Goal: Task Accomplishment & Management: Complete application form

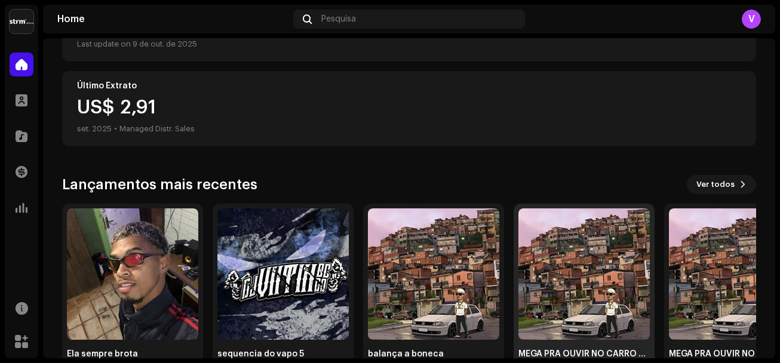
scroll to position [227, 0]
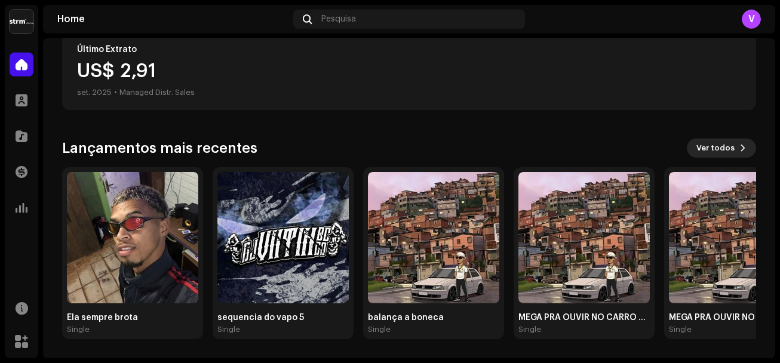
click at [713, 150] on span "Ver todos" at bounding box center [715, 148] width 38 height 24
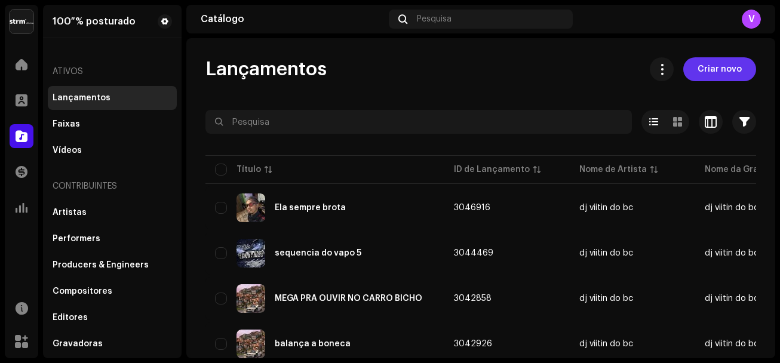
click at [719, 70] on span "Criar novo" at bounding box center [719, 69] width 44 height 24
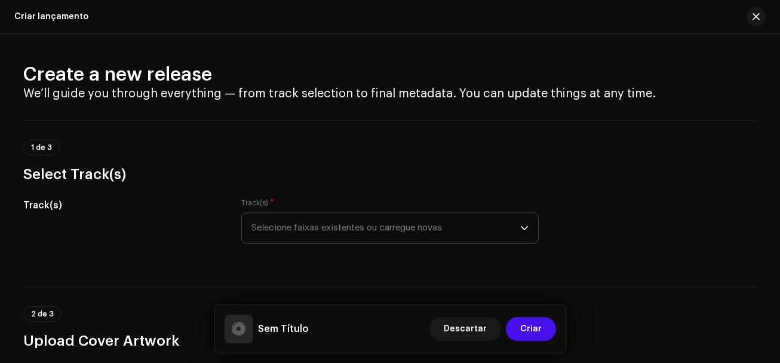
click at [299, 237] on span "Selecione faixas existentes ou carregue novas" at bounding box center [385, 228] width 269 height 30
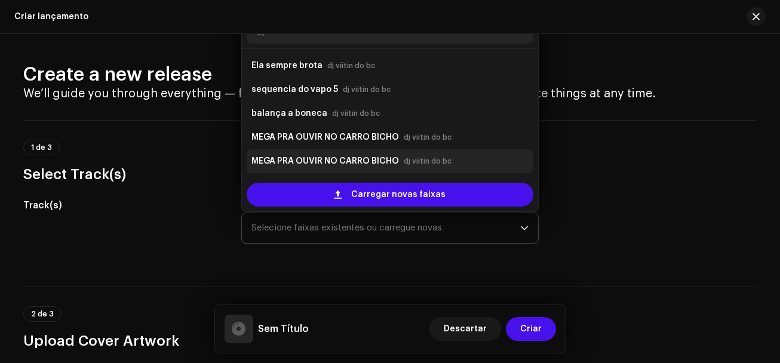
scroll to position [19, 0]
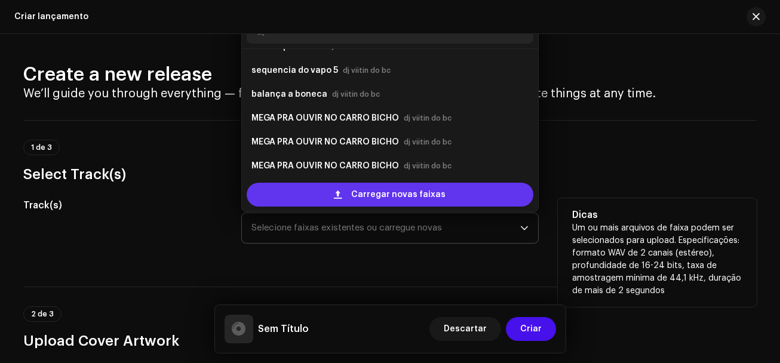
click at [319, 190] on div "Carregar novas faixas" at bounding box center [390, 195] width 287 height 24
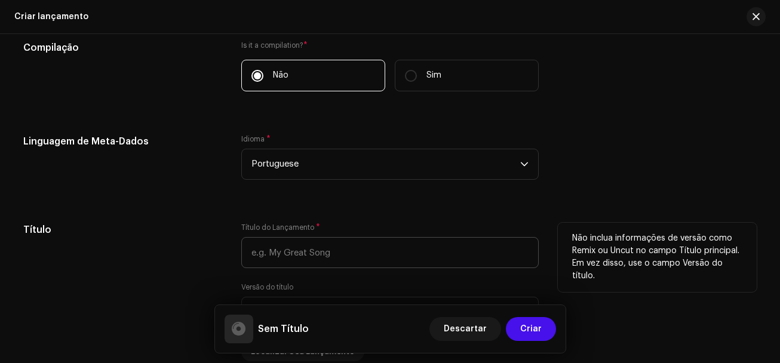
scroll to position [955, 0]
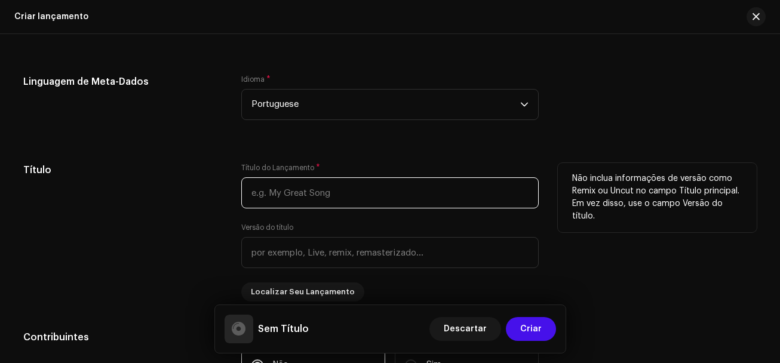
click at [278, 198] on input "text" at bounding box center [389, 192] width 297 height 31
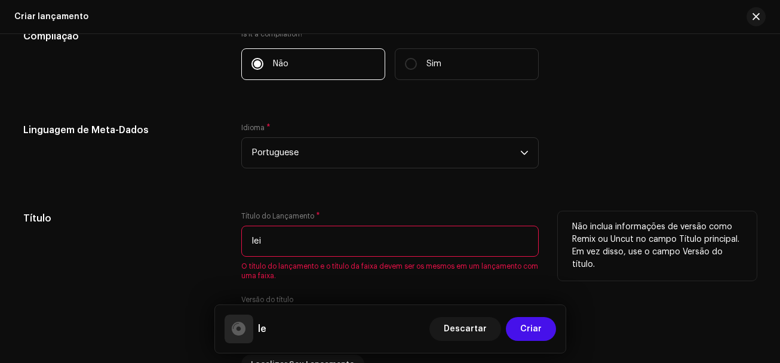
scroll to position [1004, 0]
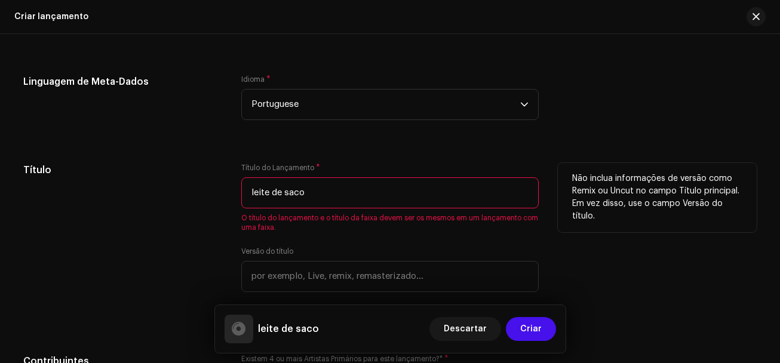
drag, startPoint x: 320, startPoint y: 190, endPoint x: 245, endPoint y: 191, distance: 75.2
click at [245, 191] on input "leite de saco" at bounding box center [389, 192] width 297 height 31
type input "m"
drag, startPoint x: 367, startPoint y: 196, endPoint x: 210, endPoint y: 198, distance: 157.6
click at [210, 198] on div "Título Título do Lançamento * MTG - VAI [PERSON_NAME] O título do lançamento e …" at bounding box center [389, 244] width 733 height 162
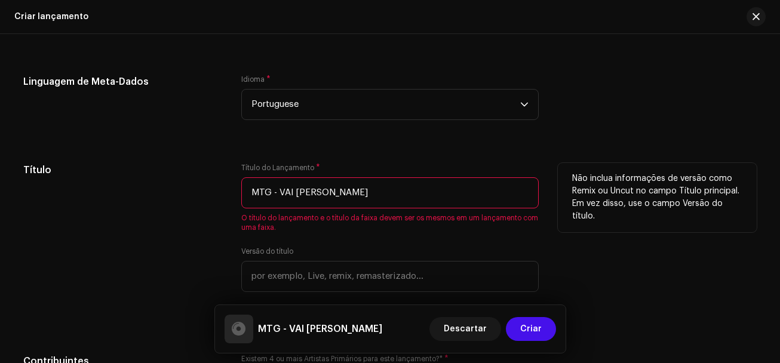
click at [319, 195] on input "MTG - VAI [PERSON_NAME]" at bounding box center [389, 192] width 297 height 31
click at [316, 193] on input "MTG - VAI [PERSON_NAME]" at bounding box center [389, 192] width 297 height 31
drag, startPoint x: 355, startPoint y: 190, endPoint x: 221, endPoint y: 193, distance: 133.2
click at [221, 193] on div "Título Título do Lançamento * MTG - VAI TOMAR LEITE O título do lançamento e o …" at bounding box center [389, 244] width 733 height 162
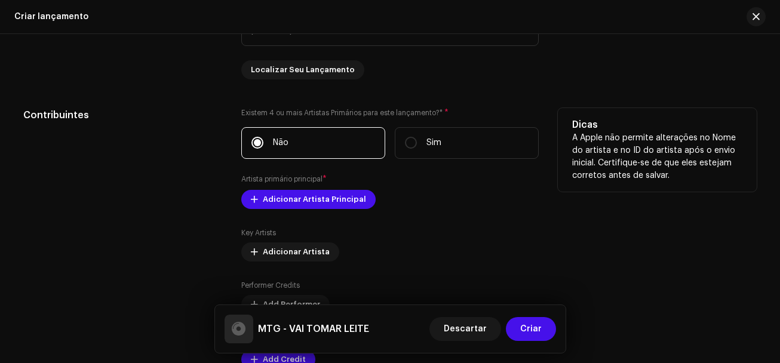
scroll to position [1302, 0]
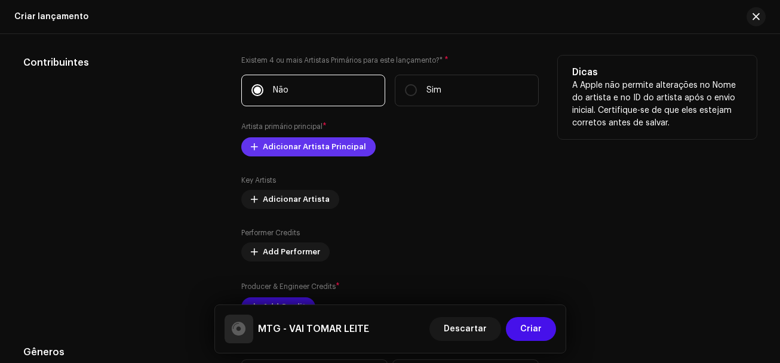
type input "MTG - VAI TOMAR LEITE"
click at [282, 148] on span "Adicionar Artista Principal" at bounding box center [314, 147] width 103 height 24
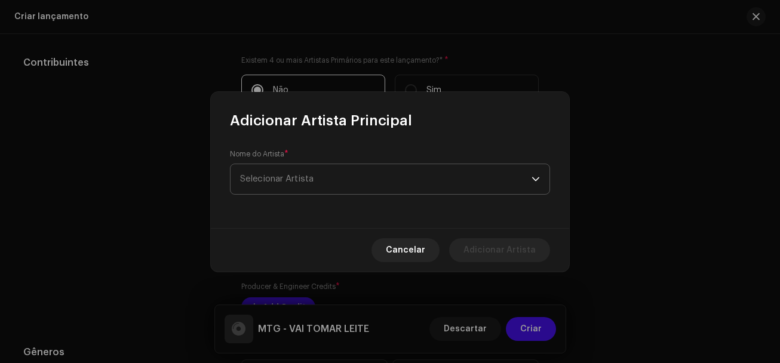
click at [286, 182] on span "Selecionar Artista" at bounding box center [276, 178] width 73 height 9
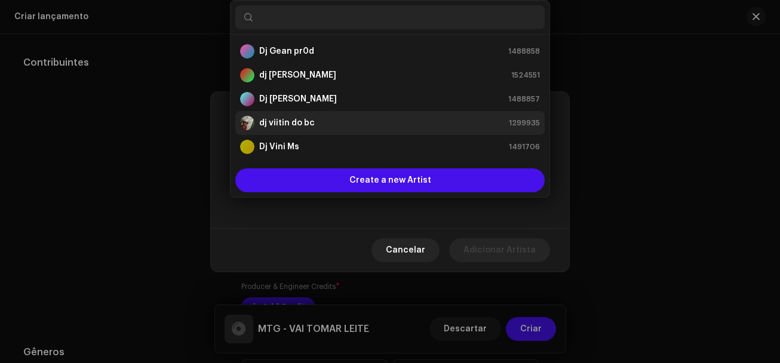
scroll to position [19, 0]
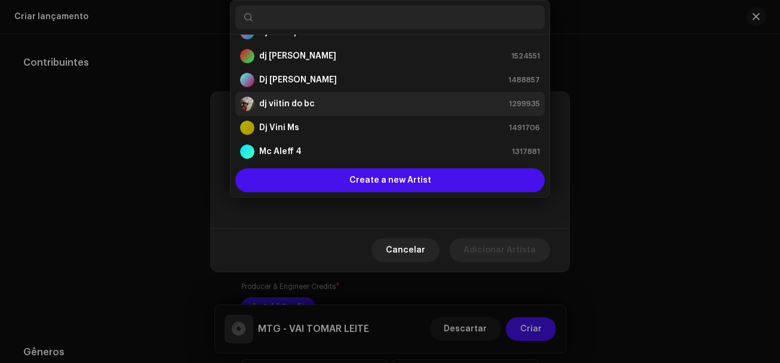
click at [285, 109] on strong "dj viitin do bc" at bounding box center [287, 104] width 56 height 12
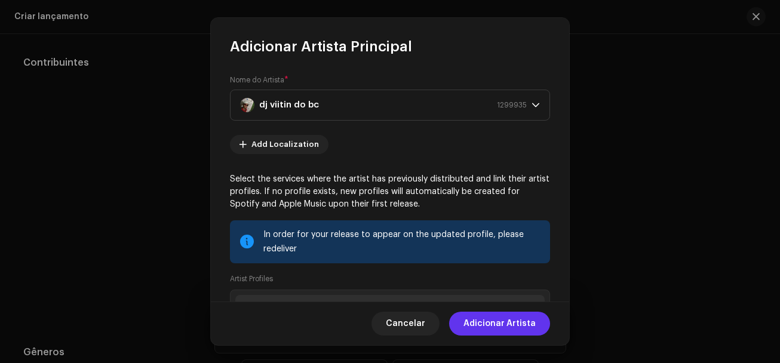
click at [494, 328] on span "Adicionar Artista" at bounding box center [499, 324] width 72 height 24
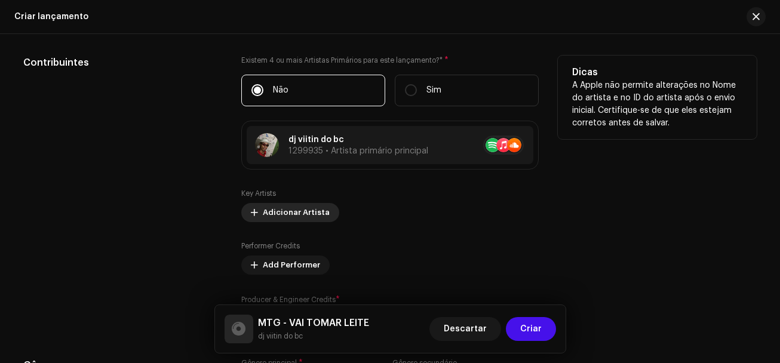
click at [285, 214] on span "Adicionar Artista" at bounding box center [296, 213] width 67 height 24
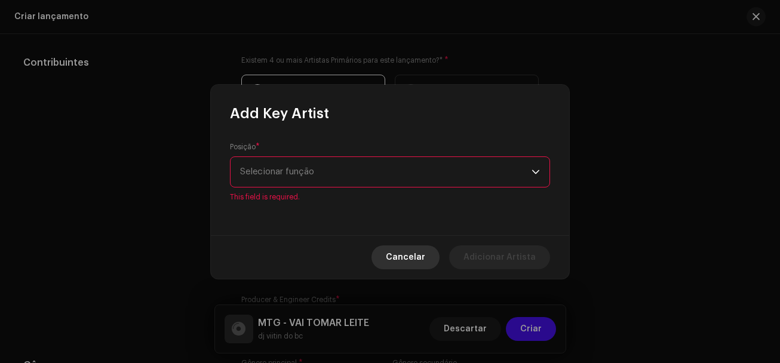
click at [416, 251] on span "Cancelar" at bounding box center [405, 257] width 39 height 24
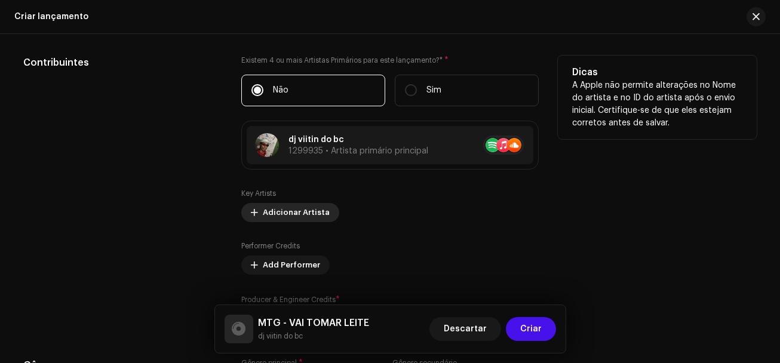
scroll to position [1362, 0]
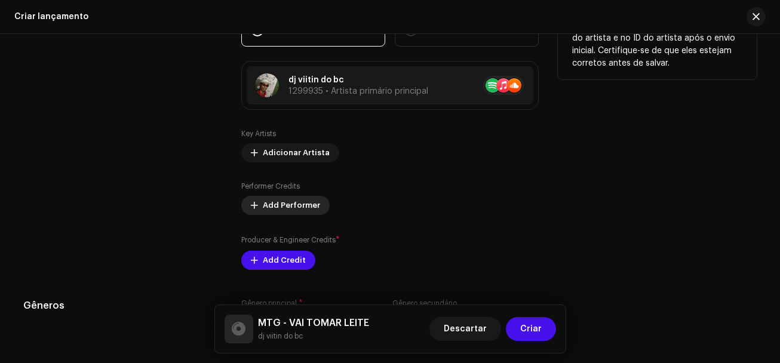
click at [287, 207] on span "Add Performer" at bounding box center [291, 205] width 57 height 24
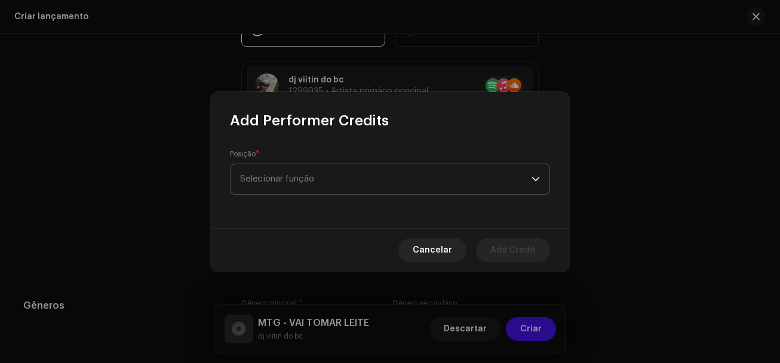
click at [310, 183] on span "Selecionar função" at bounding box center [385, 179] width 291 height 30
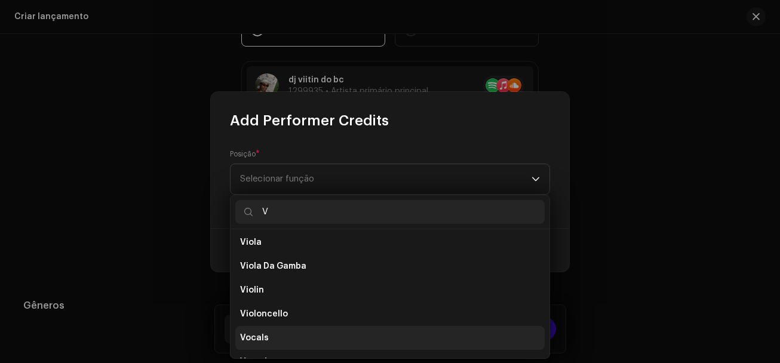
scroll to position [836, 0]
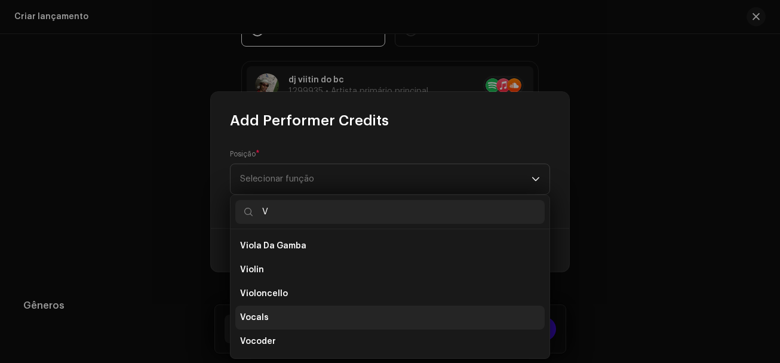
type input "V"
click at [259, 325] on li "Vocals" at bounding box center [389, 318] width 309 height 24
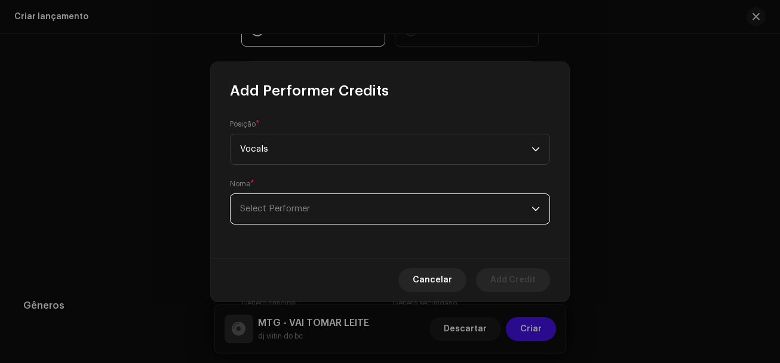
click at [270, 216] on span "Select Performer" at bounding box center [385, 209] width 291 height 30
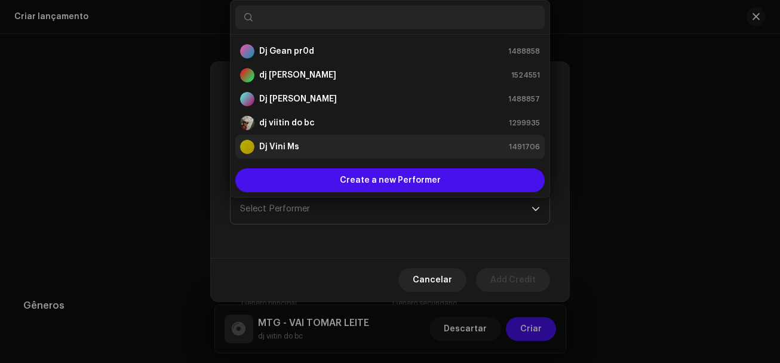
scroll to position [19, 0]
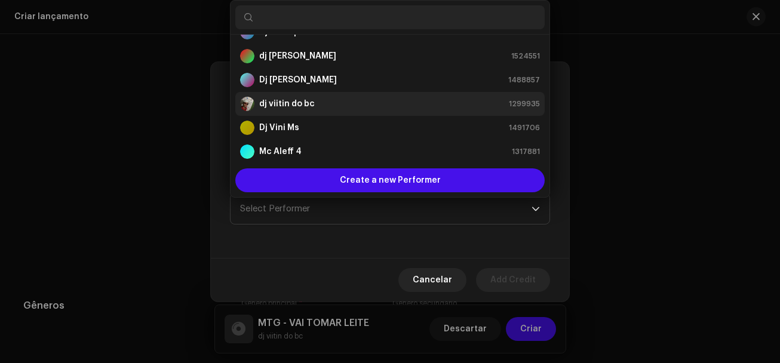
click at [287, 106] on strong "dj viitin do bc" at bounding box center [287, 104] width 56 height 12
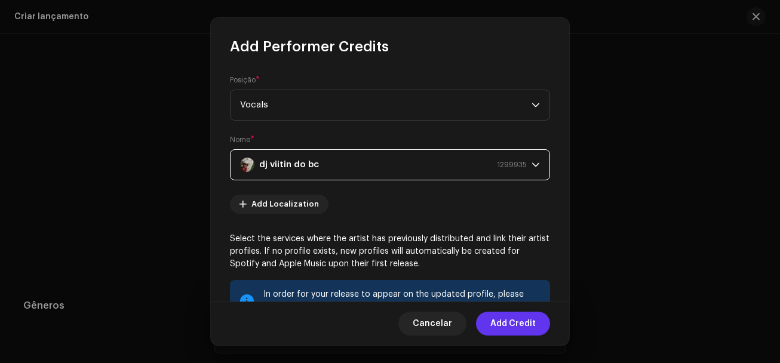
click at [515, 321] on span "Add Credit" at bounding box center [512, 324] width 45 height 24
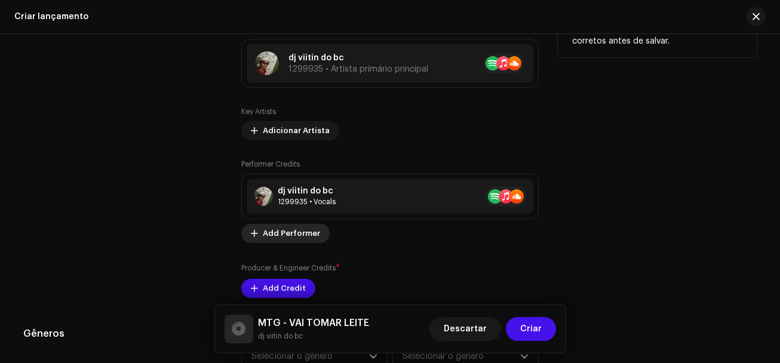
scroll to position [1422, 0]
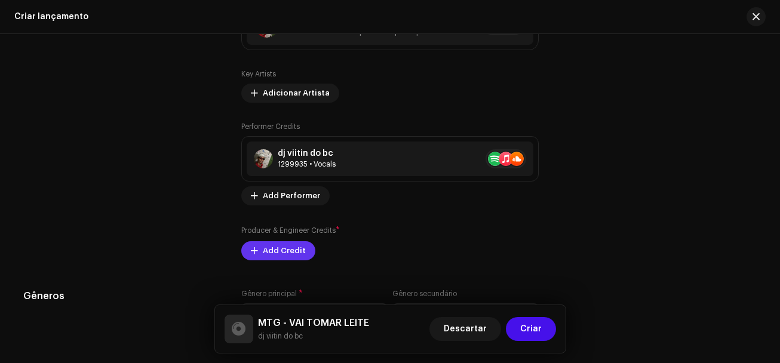
click at [292, 253] on span "Add Credit" at bounding box center [284, 251] width 43 height 24
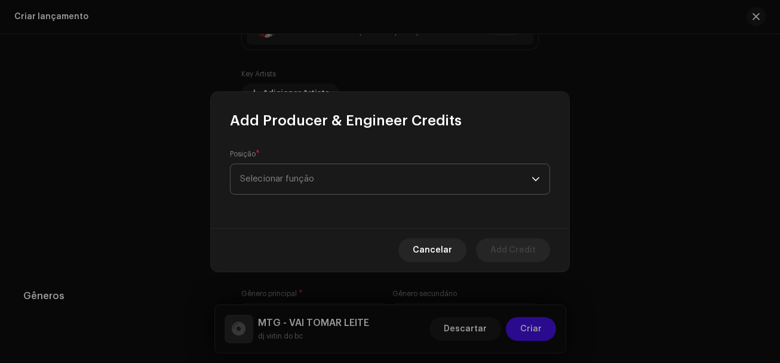
click at [293, 186] on span "Selecionar função" at bounding box center [385, 179] width 291 height 30
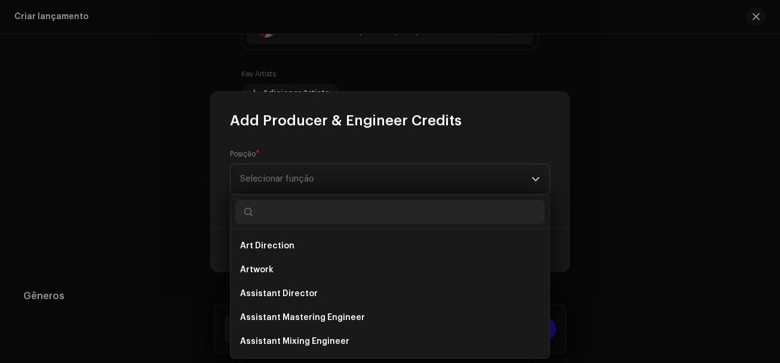
type input "D"
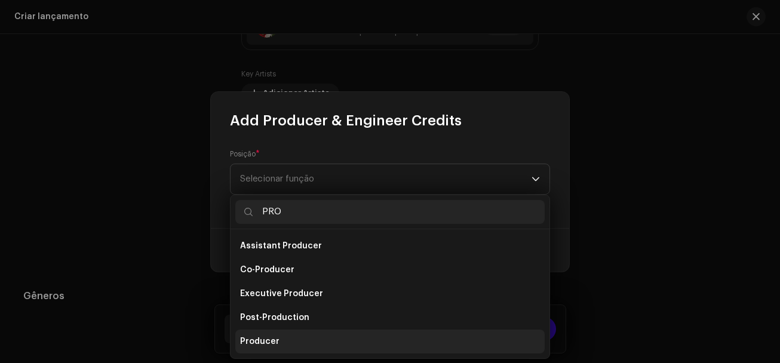
type input "PRO"
click at [264, 336] on span "Producer" at bounding box center [259, 342] width 39 height 12
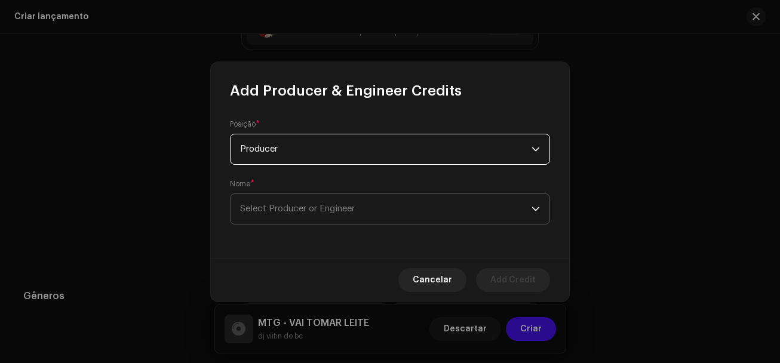
click at [352, 209] on span "Select Producer or Engineer" at bounding box center [297, 208] width 115 height 9
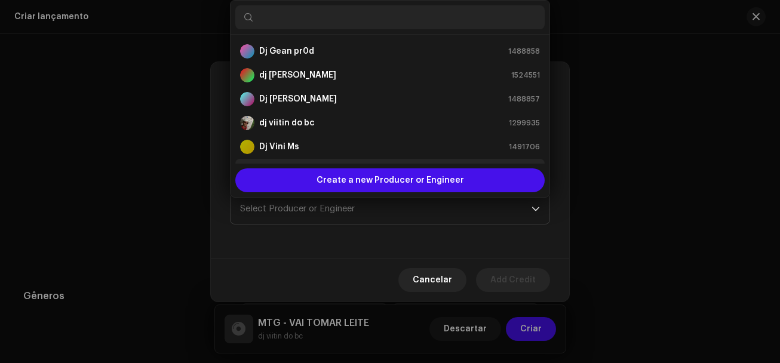
scroll to position [19, 0]
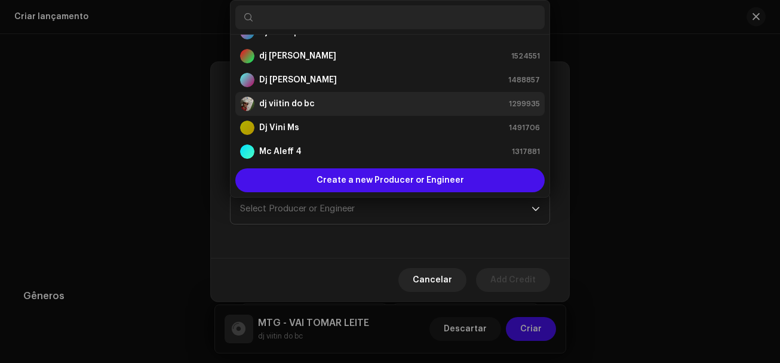
click at [317, 107] on div "dj viitin do bc 1299935" at bounding box center [390, 104] width 300 height 14
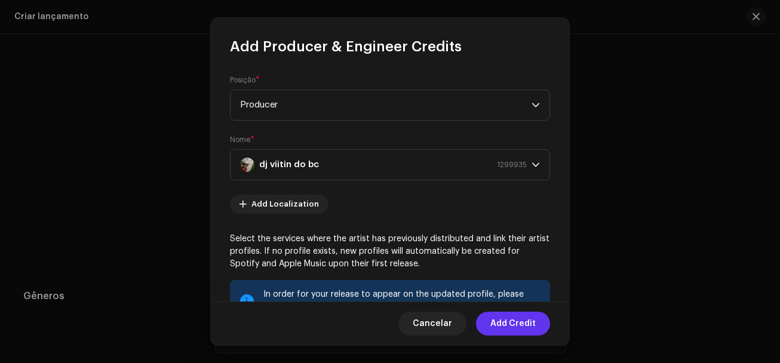
click at [512, 325] on span "Add Credit" at bounding box center [512, 324] width 45 height 24
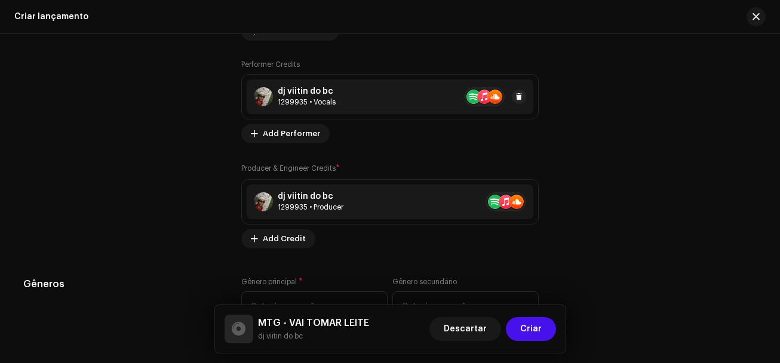
scroll to position [1481, 0]
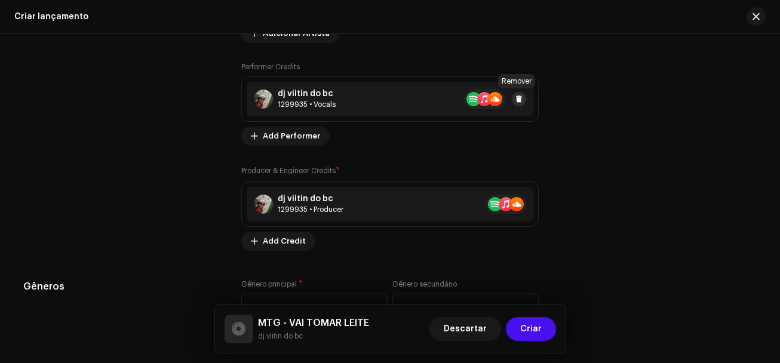
click at [518, 100] on span at bounding box center [518, 99] width 7 height 10
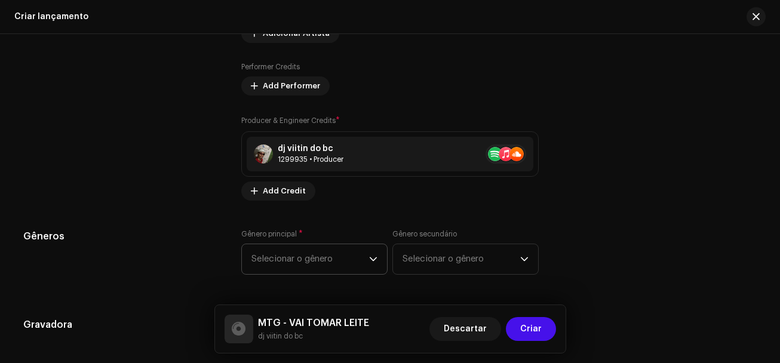
click at [297, 260] on span "Selecionar o gênero" at bounding box center [310, 259] width 118 height 30
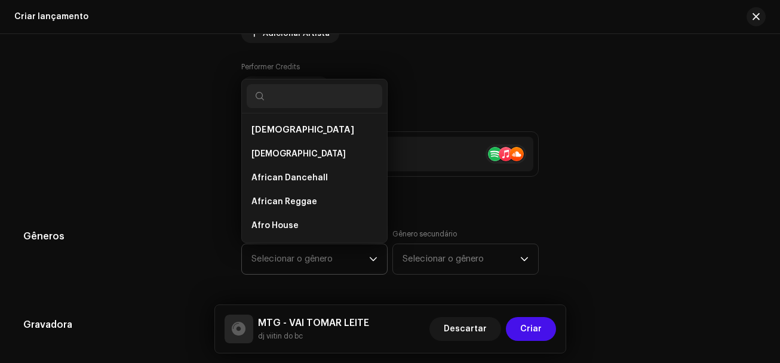
type input "D"
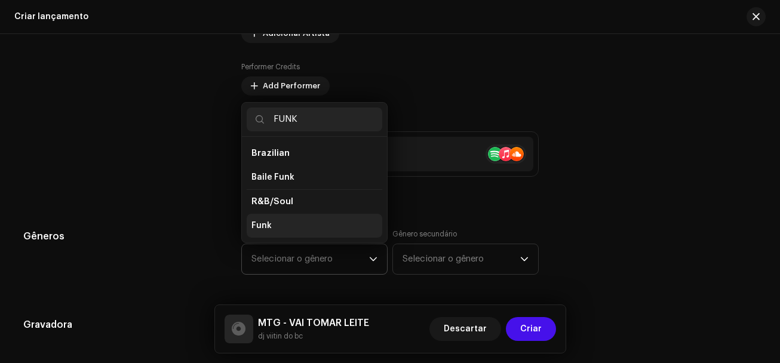
type input "FUNK"
click at [276, 224] on li "Funk" at bounding box center [315, 226] width 136 height 24
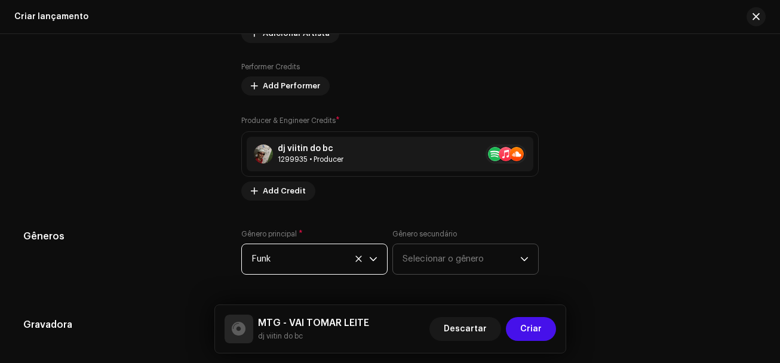
click at [424, 257] on span "Selecionar o gênero" at bounding box center [461, 259] width 118 height 30
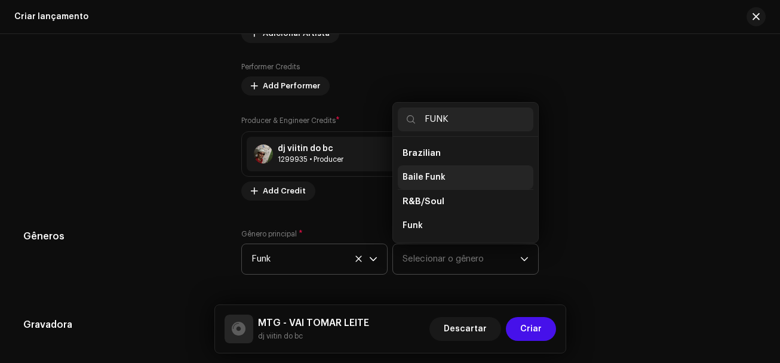
type input "FUNK"
click at [424, 176] on span "Baile Funk" at bounding box center [423, 177] width 43 height 12
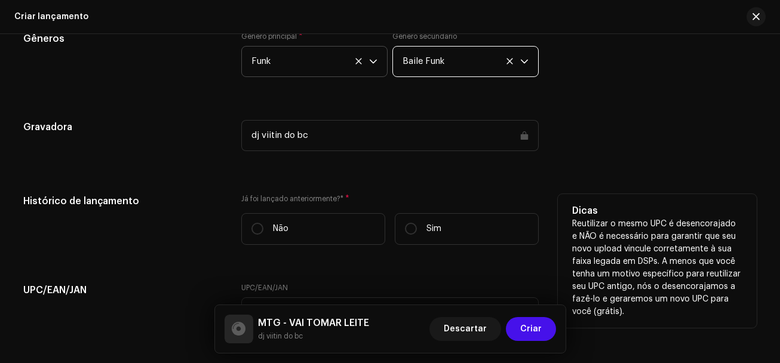
scroll to position [1720, 0]
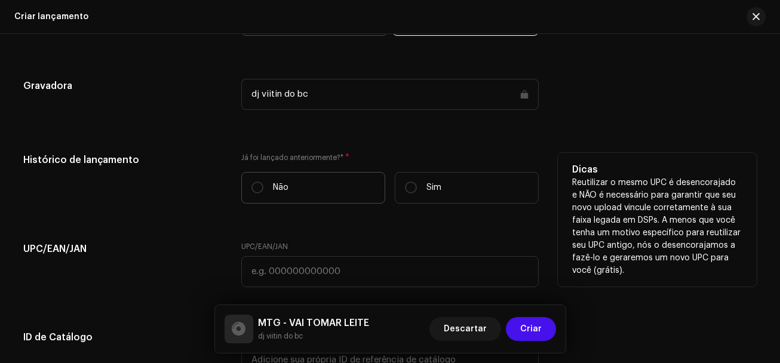
click at [247, 189] on label "Não" at bounding box center [313, 188] width 144 height 32
click at [251, 189] on input "Não" at bounding box center [257, 187] width 12 height 12
radio input "true"
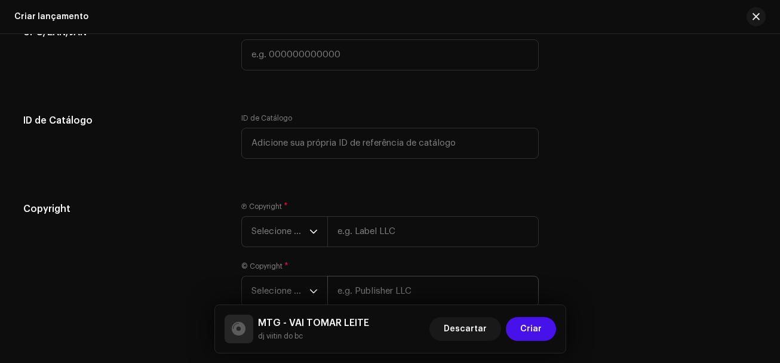
scroll to position [2010, 0]
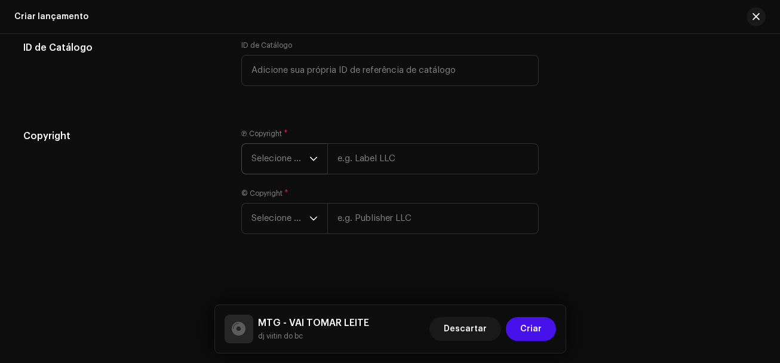
click at [273, 152] on span "Selecione o ano" at bounding box center [280, 159] width 58 height 30
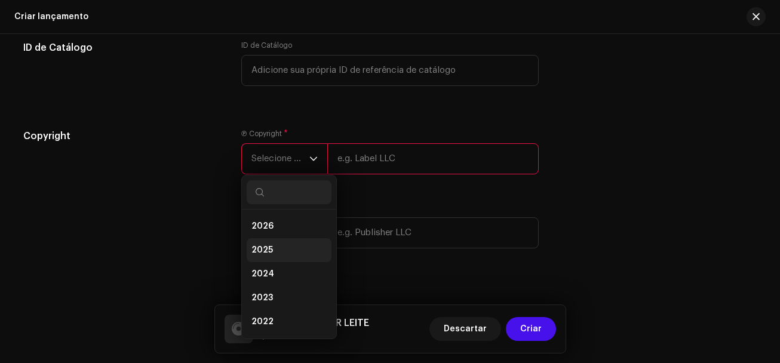
drag, startPoint x: 267, startPoint y: 253, endPoint x: 288, endPoint y: 239, distance: 25.0
click at [267, 252] on span "2025" at bounding box center [261, 250] width 21 height 12
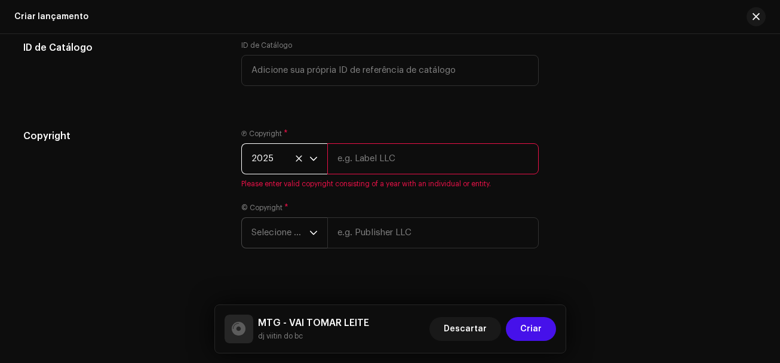
click at [290, 236] on span "Selecione o ano" at bounding box center [280, 233] width 58 height 30
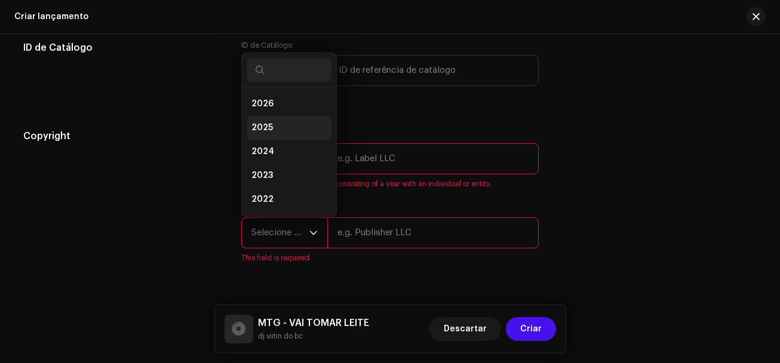
click at [269, 128] on span "2025" at bounding box center [261, 128] width 21 height 12
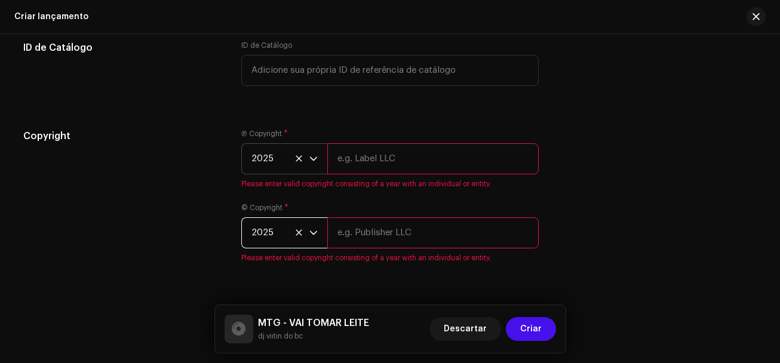
click at [370, 238] on input "text" at bounding box center [432, 232] width 211 height 31
type input "dj viitin do bc"
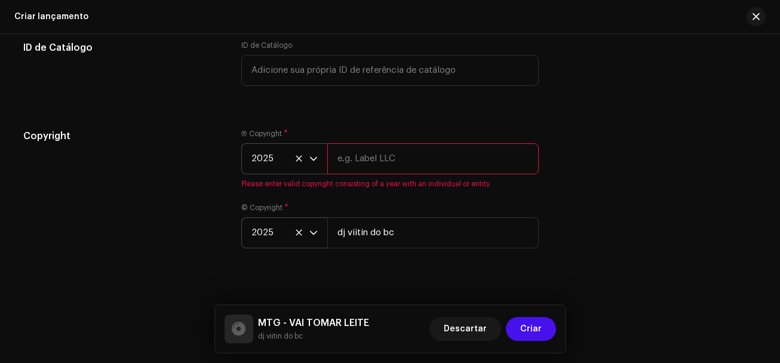
click at [351, 174] on div "Ⓟ Copyright * 2025 Please enter valid copyright consisting of a year with an in…" at bounding box center [389, 159] width 297 height 60
click at [355, 170] on input "text" at bounding box center [432, 158] width 211 height 31
type input "dj viitin do bc"
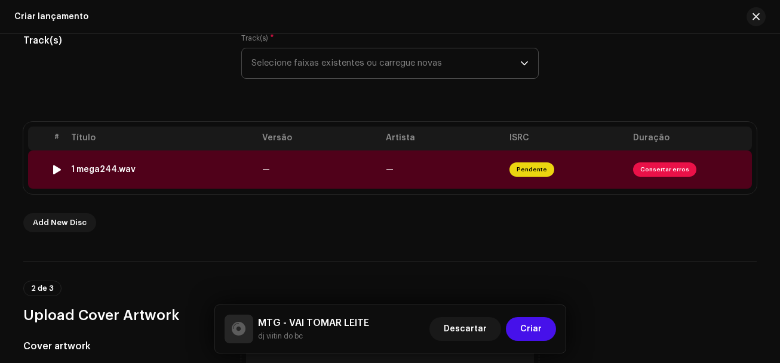
scroll to position [159, 0]
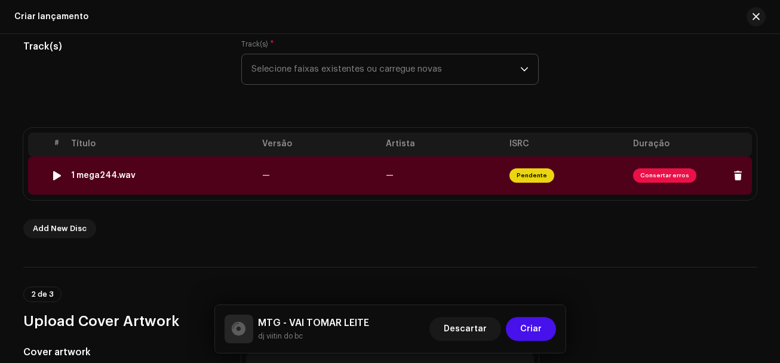
click at [128, 164] on td "1 mega244.wav" at bounding box center [161, 175] width 191 height 38
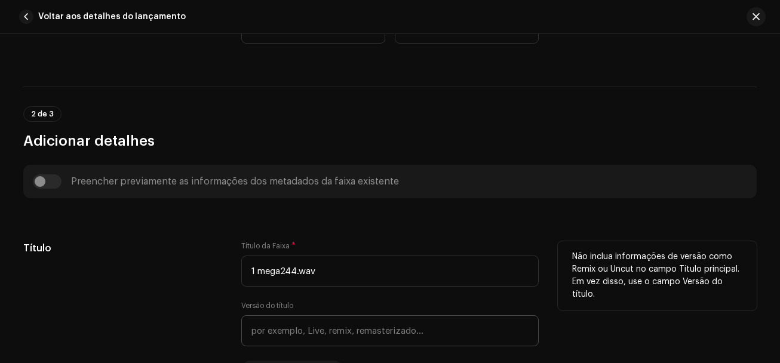
scroll to position [418, 0]
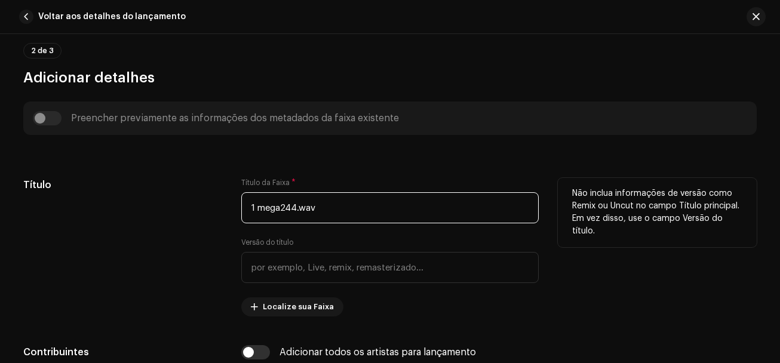
drag, startPoint x: 329, startPoint y: 203, endPoint x: 155, endPoint y: 199, distance: 174.4
click at [155, 199] on div "Título Título da Faixa * 1 mega244.wav Versão do título Localize sua Faixa Não …" at bounding box center [389, 247] width 733 height 139
type input "m"
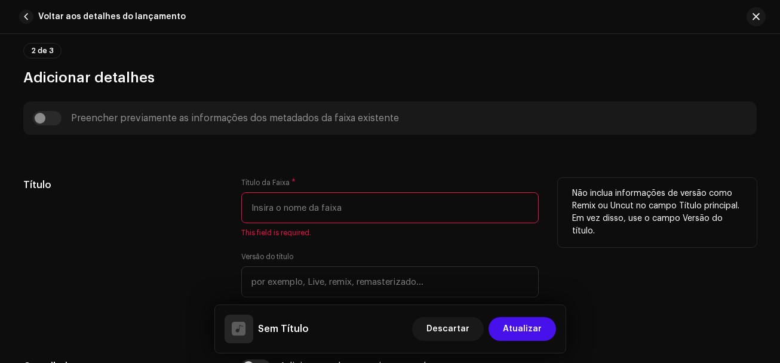
paste input "MTG - VAI TOMAR LEITE"
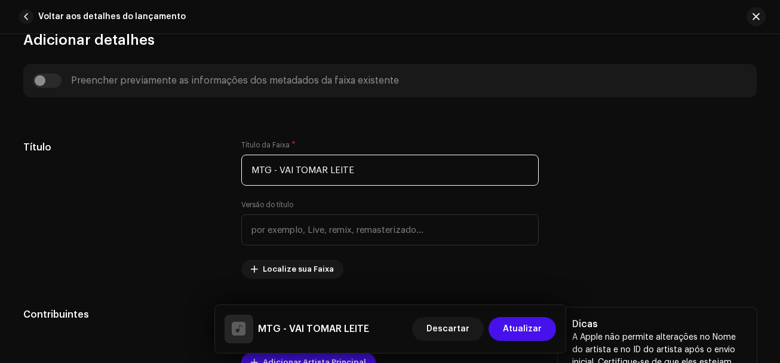
scroll to position [657, 0]
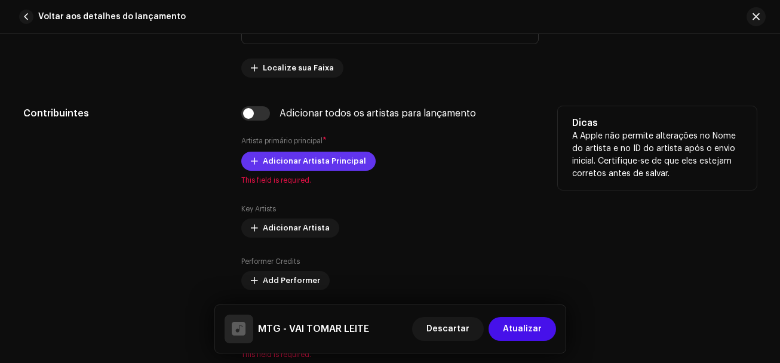
type input "MTG - VAI TOMAR LEITE"
click at [273, 163] on span "Adicionar Artista Principal" at bounding box center [314, 161] width 103 height 24
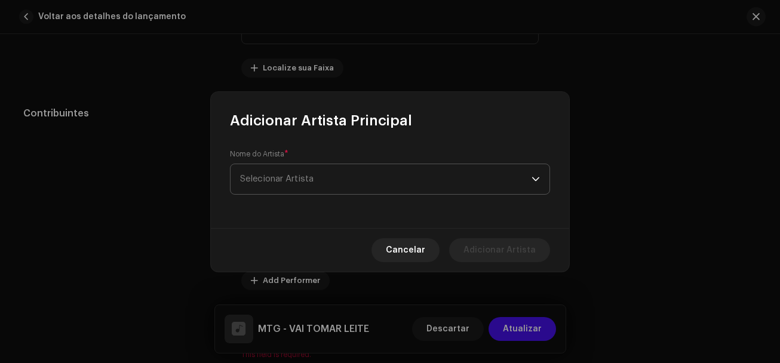
click at [273, 174] on span "Selecionar Artista" at bounding box center [276, 178] width 73 height 9
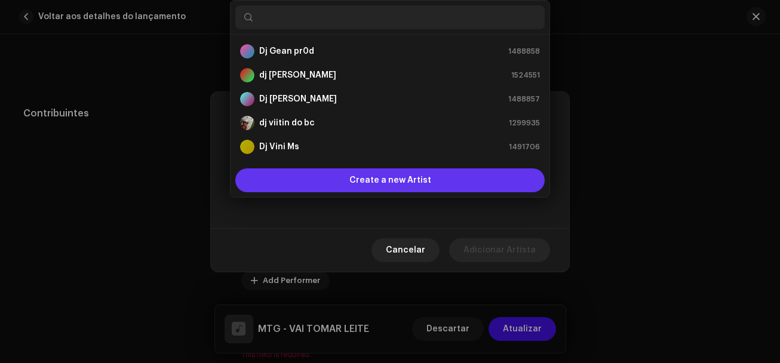
scroll to position [19, 0]
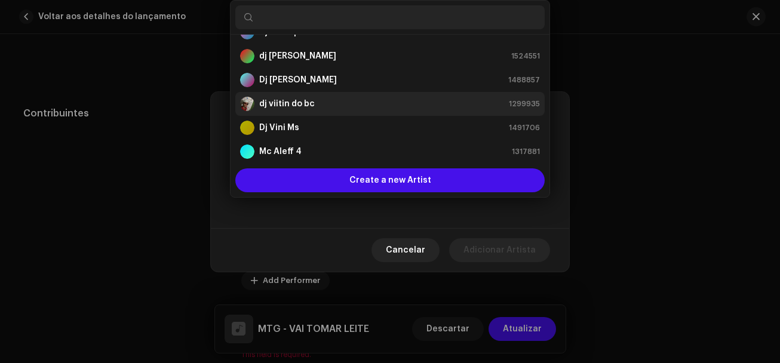
click at [281, 107] on strong "dj viitin do bc" at bounding box center [287, 104] width 56 height 12
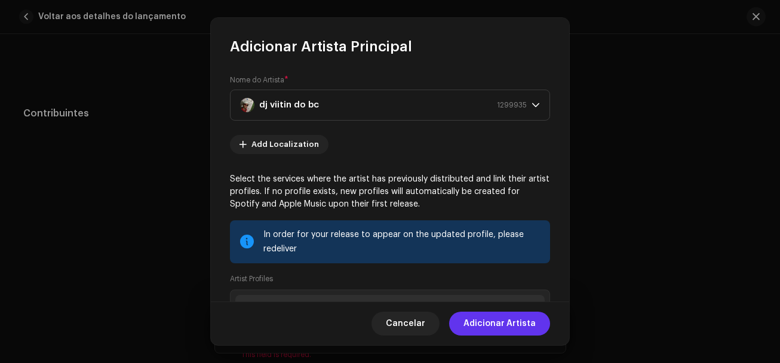
click at [472, 325] on span "Adicionar Artista" at bounding box center [499, 324] width 72 height 24
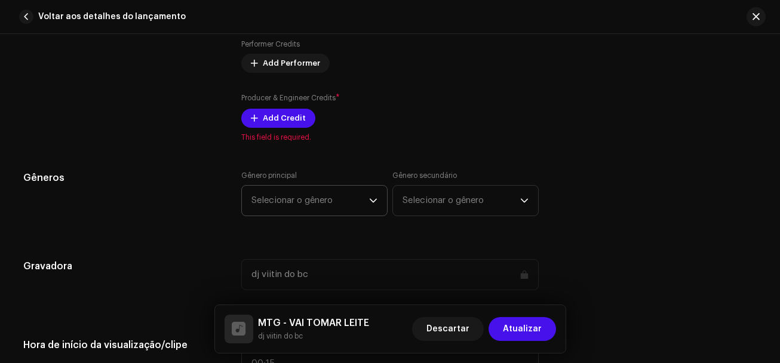
scroll to position [896, 0]
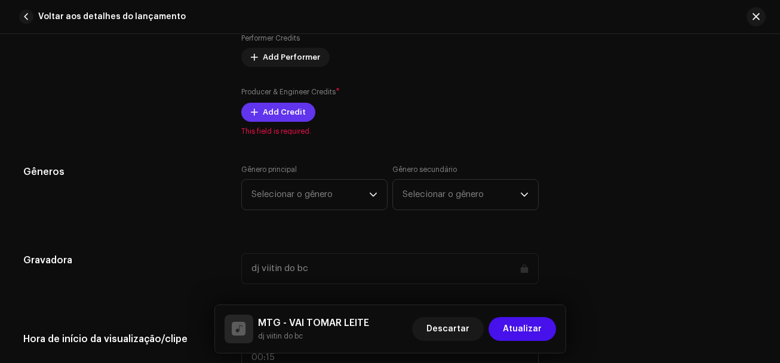
click at [267, 111] on span "Add Credit" at bounding box center [284, 112] width 43 height 24
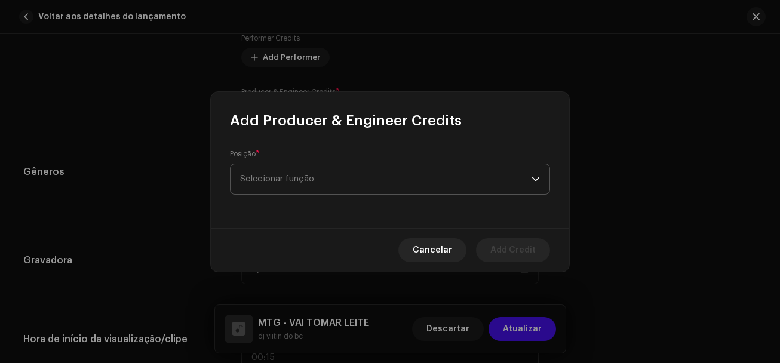
click at [296, 180] on span "Selecionar função" at bounding box center [385, 179] width 291 height 30
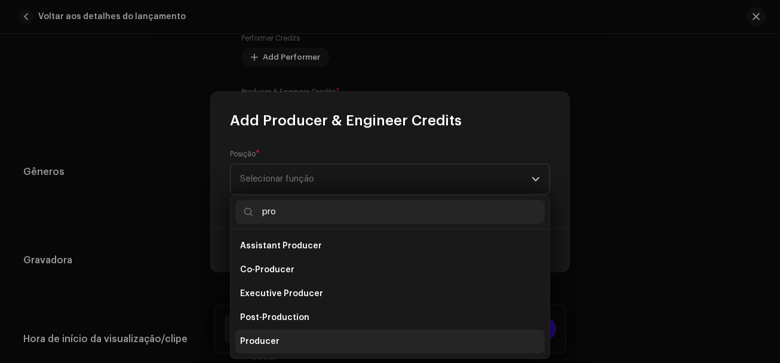
type input "pro"
click at [278, 337] on li "Producer" at bounding box center [389, 342] width 309 height 24
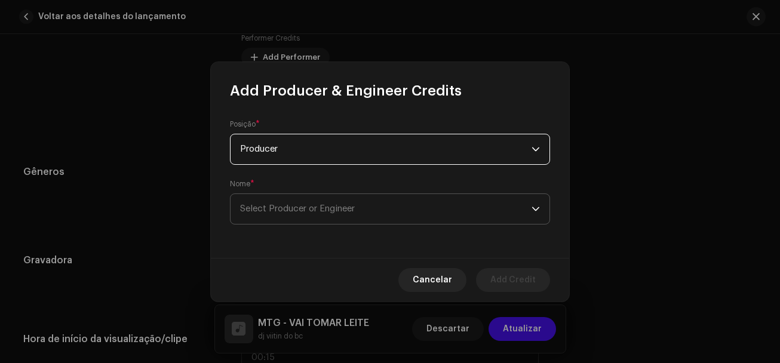
click at [344, 219] on span "Select Producer or Engineer" at bounding box center [385, 209] width 291 height 30
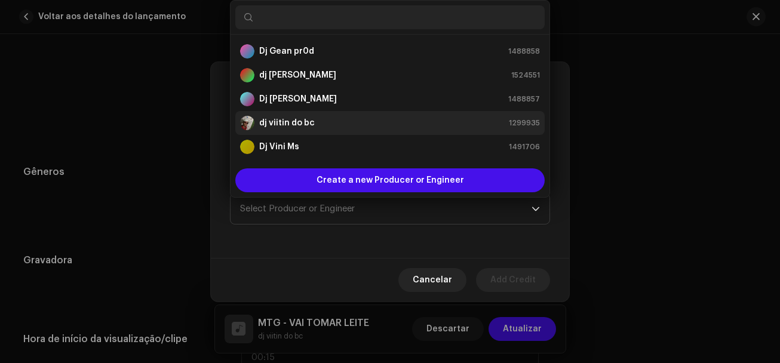
scroll to position [19, 0]
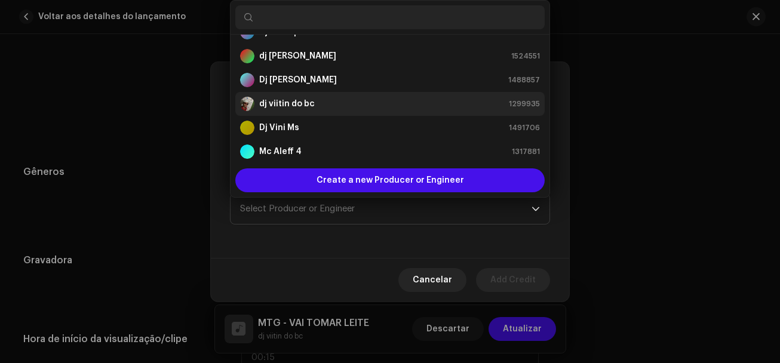
click at [275, 109] on strong "dj viitin do bc" at bounding box center [287, 104] width 56 height 12
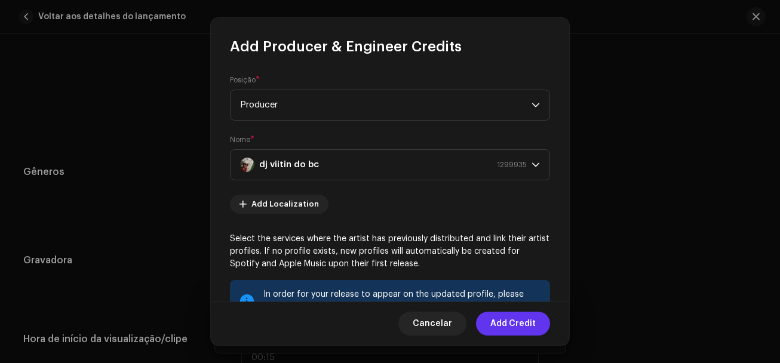
click at [516, 321] on span "Add Credit" at bounding box center [512, 324] width 45 height 24
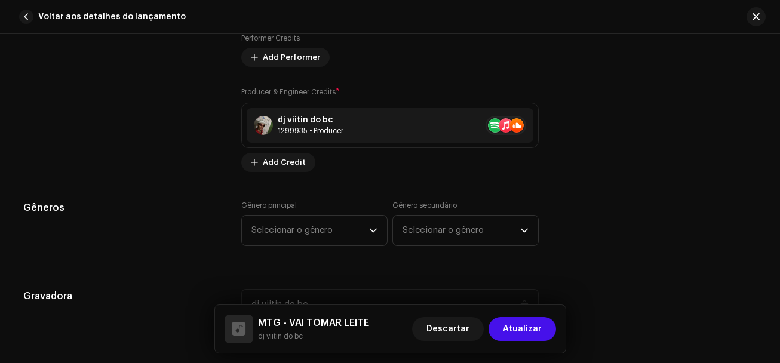
click at [303, 224] on span "Selecionar o gênero" at bounding box center [310, 231] width 118 height 30
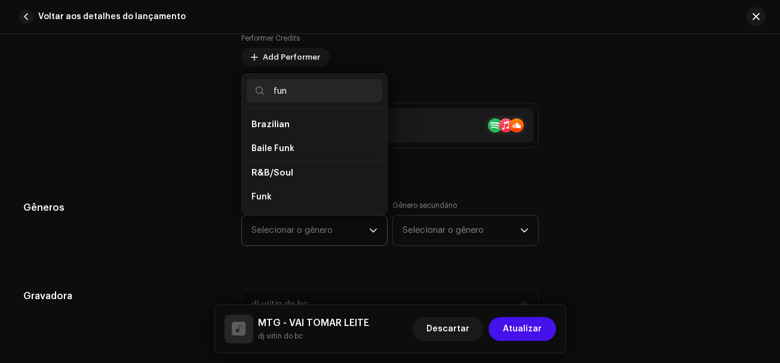
scroll to position [0, 0]
type input "funk"
click at [297, 190] on li "Funk" at bounding box center [315, 197] width 136 height 24
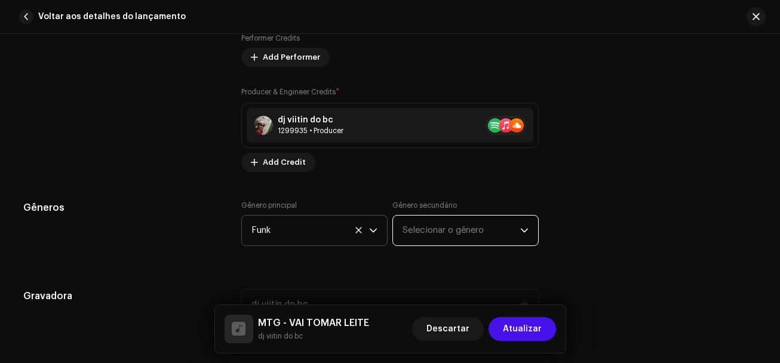
drag, startPoint x: 429, startPoint y: 234, endPoint x: 424, endPoint y: 228, distance: 7.3
click at [429, 233] on span "Selecionar o gênero" at bounding box center [461, 231] width 118 height 30
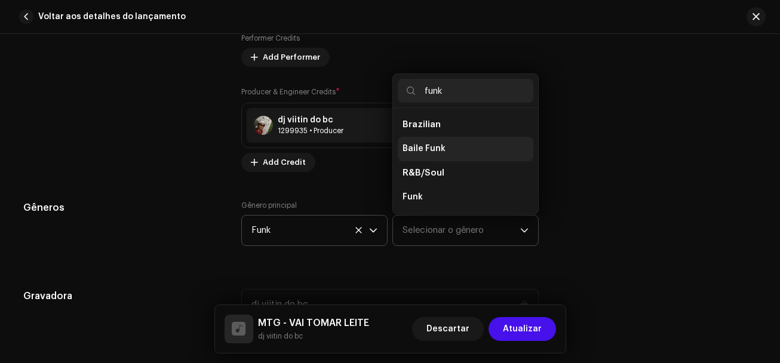
type input "funk"
click at [417, 152] on span "Baile Funk" at bounding box center [423, 149] width 43 height 12
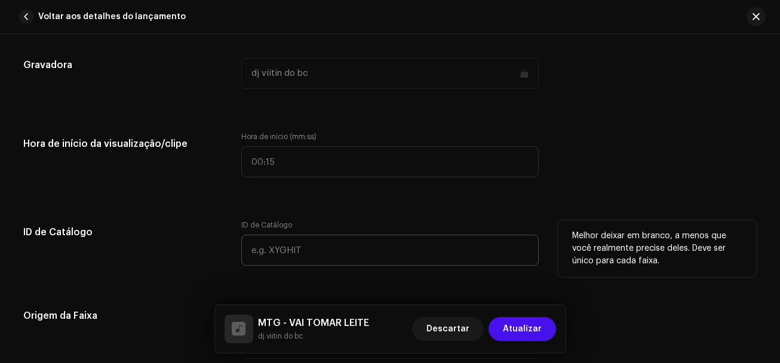
scroll to position [1194, 0]
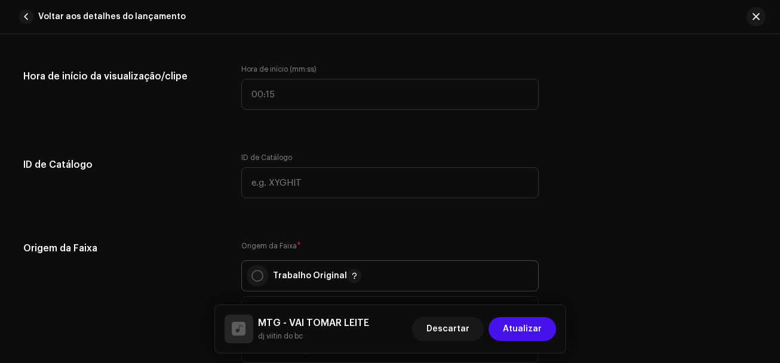
click at [257, 275] on input "radio" at bounding box center [257, 276] width 12 height 12
radio input "true"
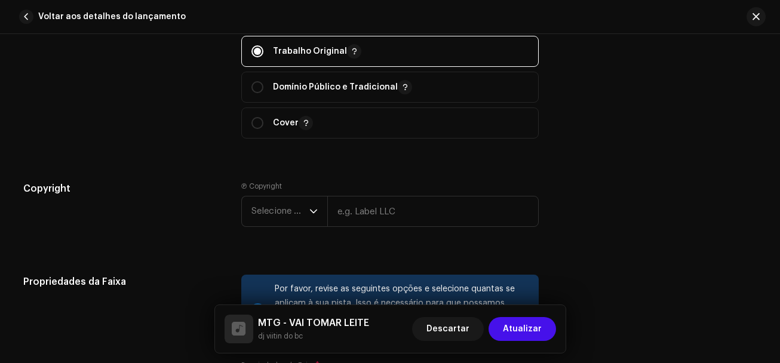
scroll to position [1433, 0]
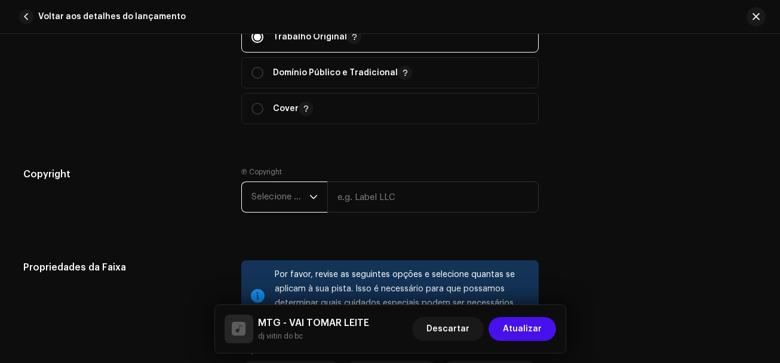
click at [280, 204] on span "Selecione o ano" at bounding box center [280, 197] width 58 height 30
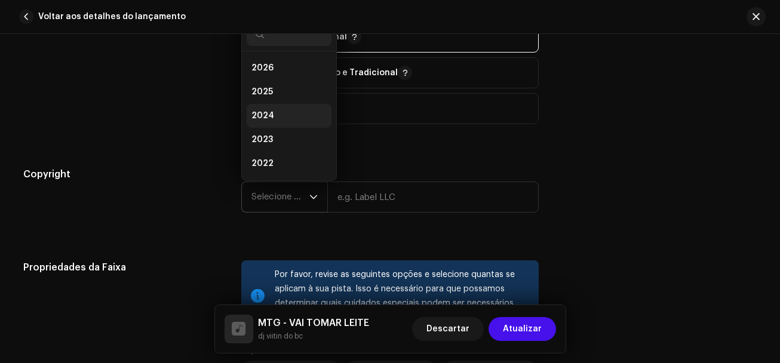
scroll to position [19, 0]
drag, startPoint x: 271, startPoint y: 93, endPoint x: 296, endPoint y: 72, distance: 32.6
click at [300, 73] on ul "2026 2025 2024 2023 2022 2021 2020 2019 2018 2017 2016 2015" at bounding box center [289, 180] width 94 height 296
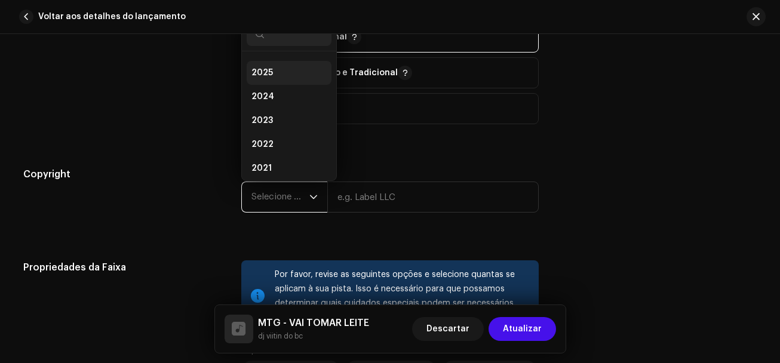
click at [295, 72] on li "2025" at bounding box center [289, 73] width 85 height 24
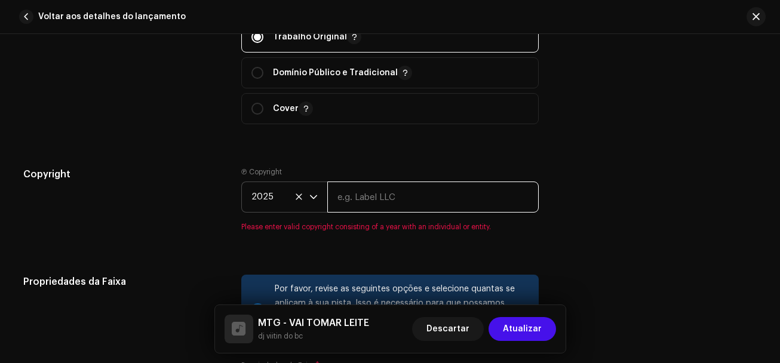
click at [346, 192] on input "text" at bounding box center [432, 196] width 211 height 31
type input "dj viitin do bc"
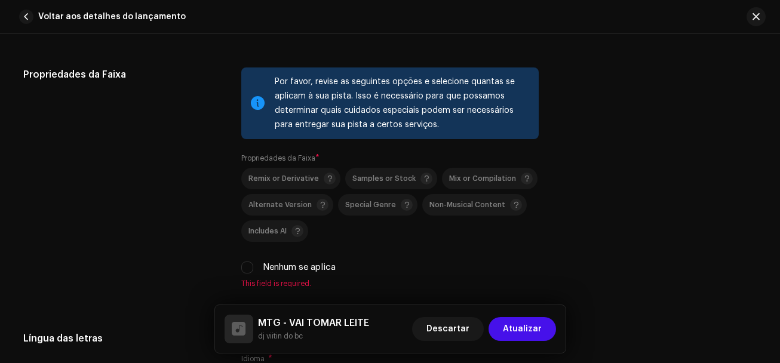
scroll to position [1672, 0]
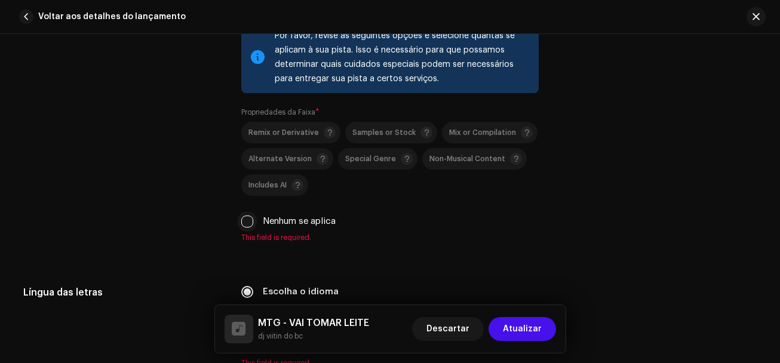
click at [241, 220] on input "Nenhum se aplica" at bounding box center [247, 222] width 12 height 12
checkbox input "true"
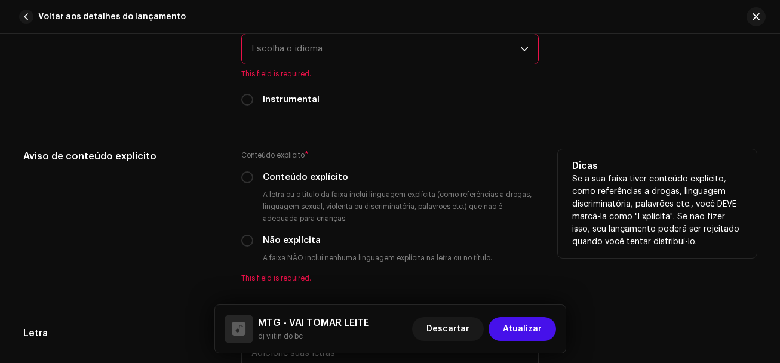
scroll to position [1970, 0]
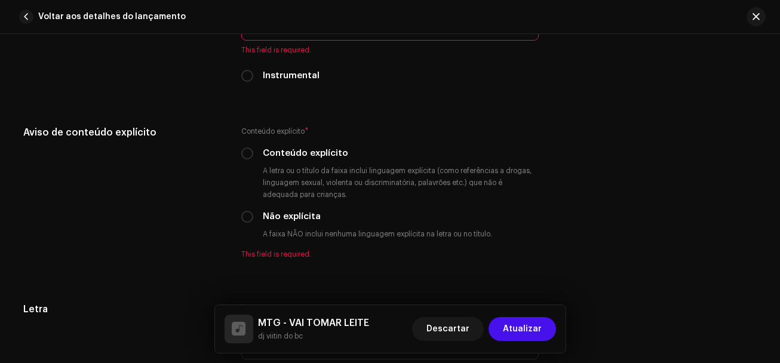
click at [275, 39] on span "Escolha o idioma" at bounding box center [385, 25] width 269 height 30
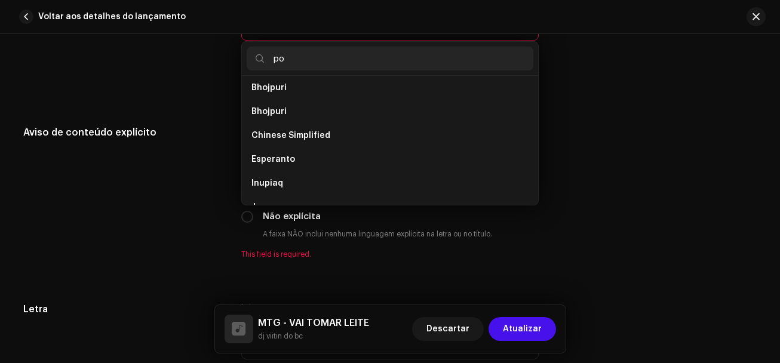
scroll to position [0, 0]
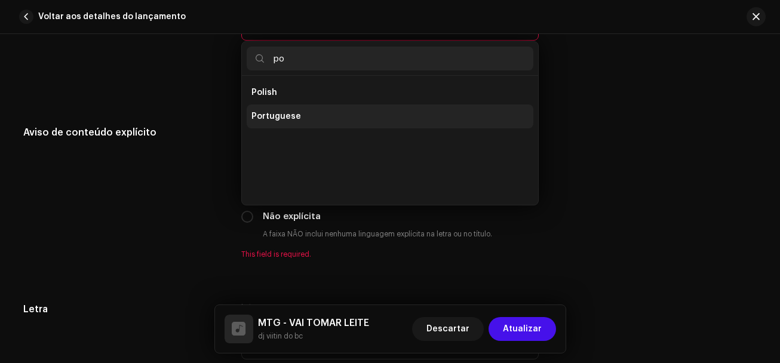
type input "po"
click at [277, 110] on li "Portuguese" at bounding box center [390, 116] width 287 height 24
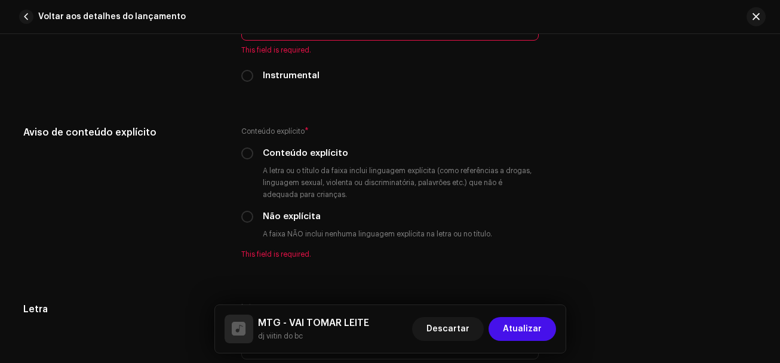
scroll to position [1946, 0]
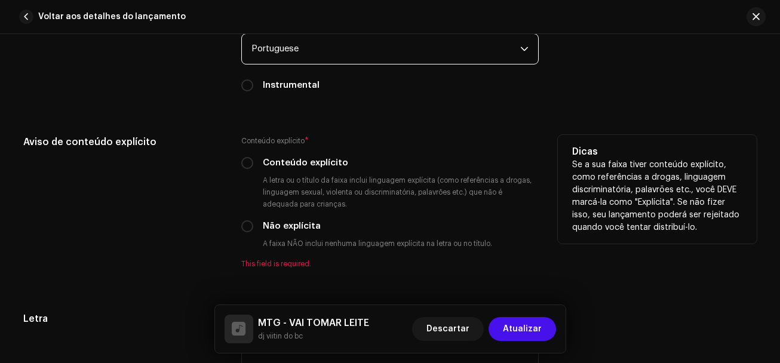
click at [250, 169] on div "Conteúdo explícito" at bounding box center [389, 162] width 297 height 13
click at [250, 162] on input "Conteúdo explícito" at bounding box center [247, 163] width 12 height 12
radio input "true"
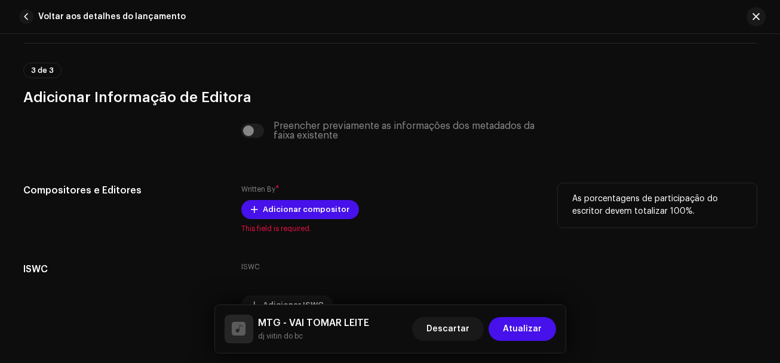
scroll to position [2305, 0]
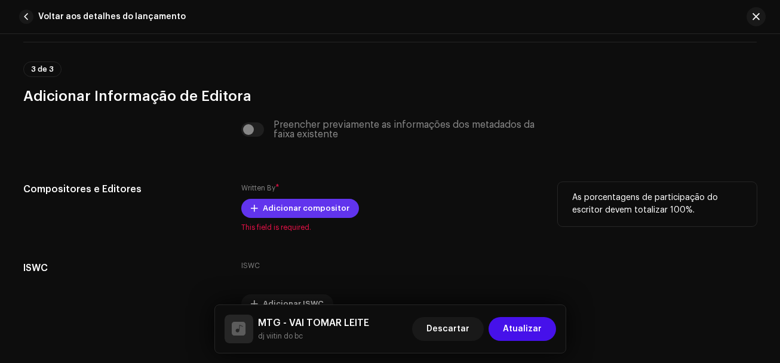
click at [277, 211] on span "Adicionar compositor" at bounding box center [306, 208] width 87 height 24
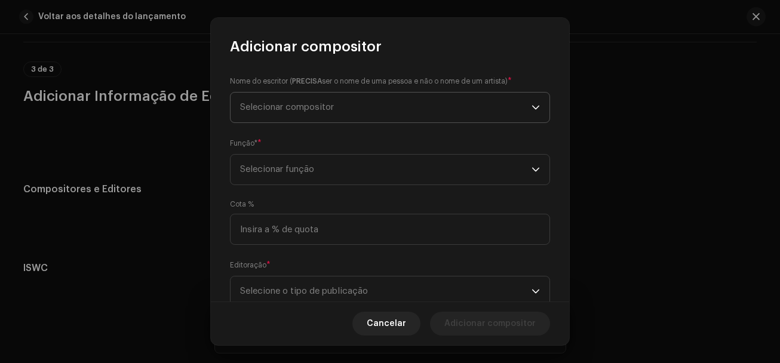
click at [259, 100] on span "Selecionar compositor" at bounding box center [385, 108] width 291 height 30
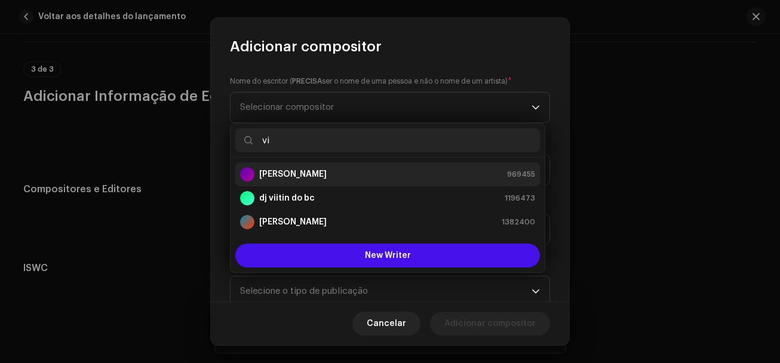
type input "vi"
click at [297, 171] on strong "[PERSON_NAME]" at bounding box center [292, 174] width 67 height 12
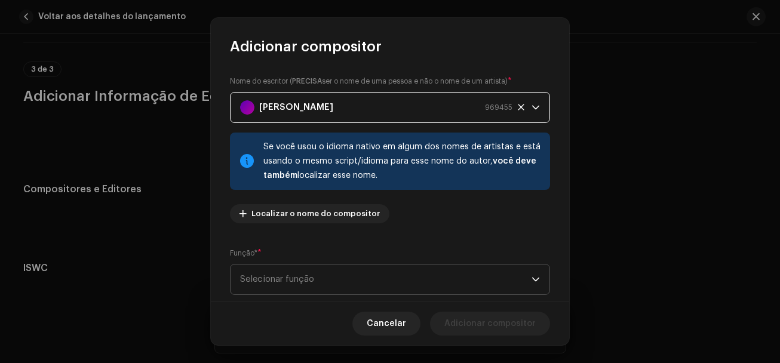
click at [324, 275] on span "Selecionar função" at bounding box center [385, 279] width 291 height 30
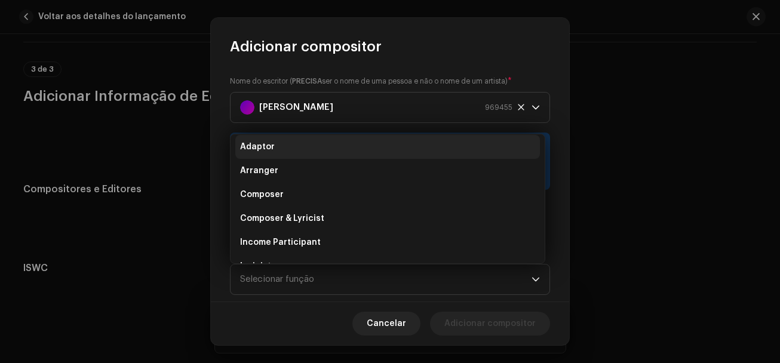
scroll to position [0, 0]
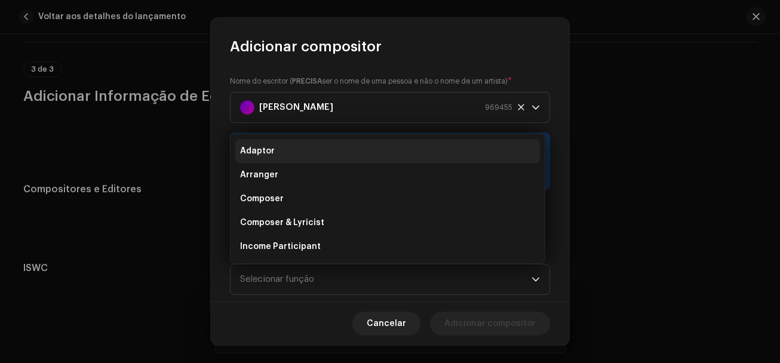
click at [272, 156] on span "Adaptor" at bounding box center [257, 151] width 35 height 12
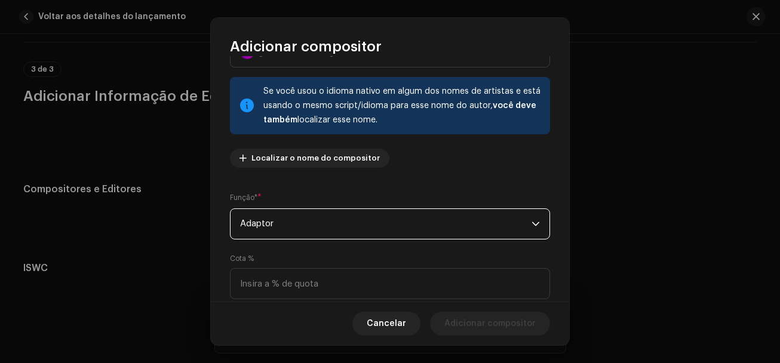
scroll to position [119, 0]
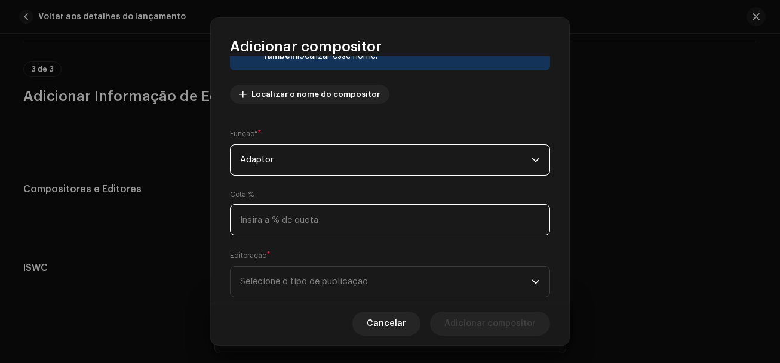
click at [276, 227] on input at bounding box center [390, 219] width 320 height 31
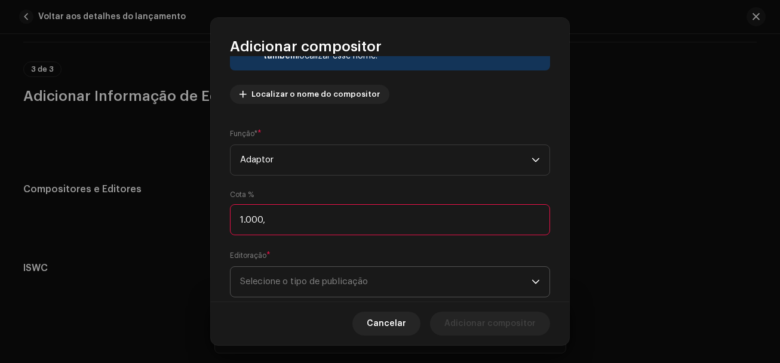
type input "100,00"
click at [295, 281] on span "Selecione o tipo de publicação" at bounding box center [385, 282] width 291 height 30
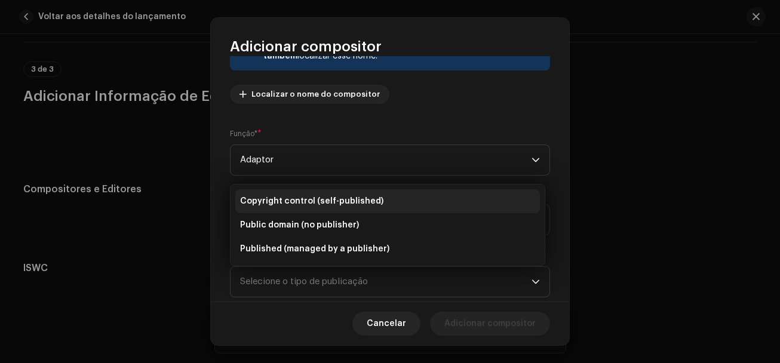
click at [303, 208] on li "Copyright control (self-published)" at bounding box center [387, 201] width 304 height 24
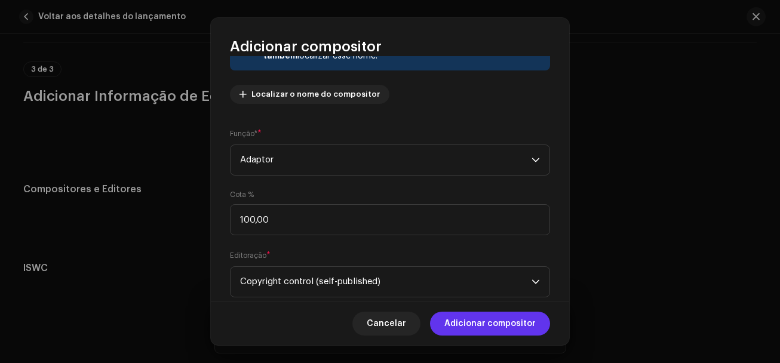
click at [477, 319] on span "Adicionar compositor" at bounding box center [489, 324] width 91 height 24
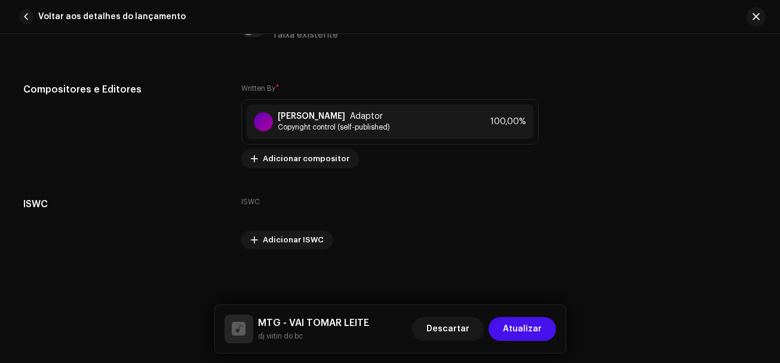
scroll to position [2405, 0]
click at [506, 328] on span "Atualizar" at bounding box center [522, 329] width 39 height 24
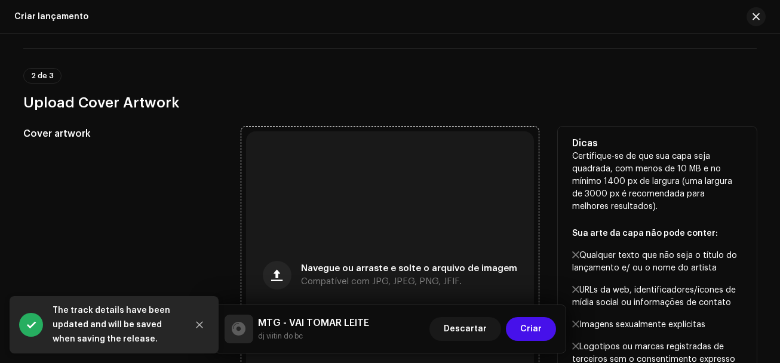
scroll to position [457, 0]
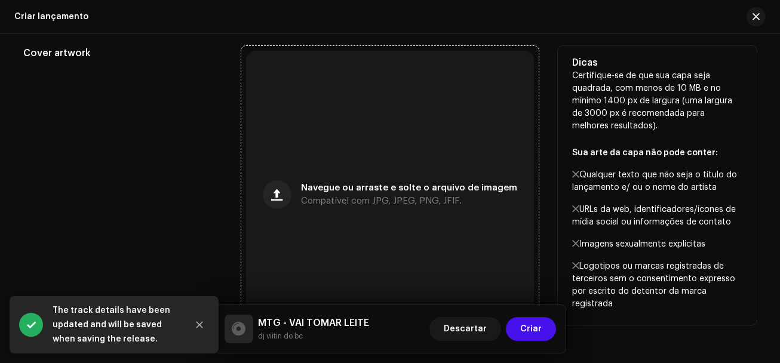
click at [313, 217] on div "Navegue ou arraste e solte o arquivo de imagem Compatível com JPG, JPEG, PNG, J…" at bounding box center [390, 195] width 288 height 288
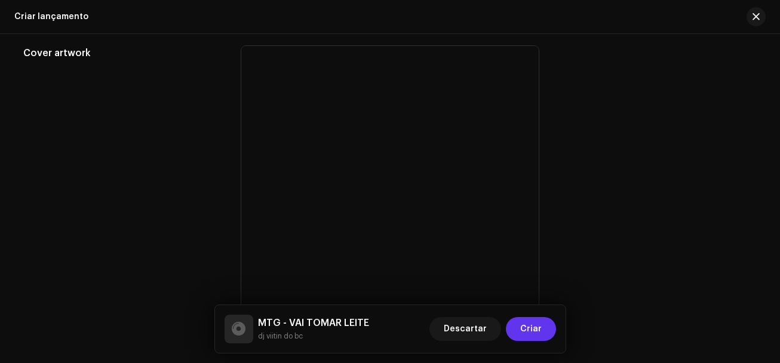
click at [530, 333] on span "Criar" at bounding box center [530, 329] width 21 height 24
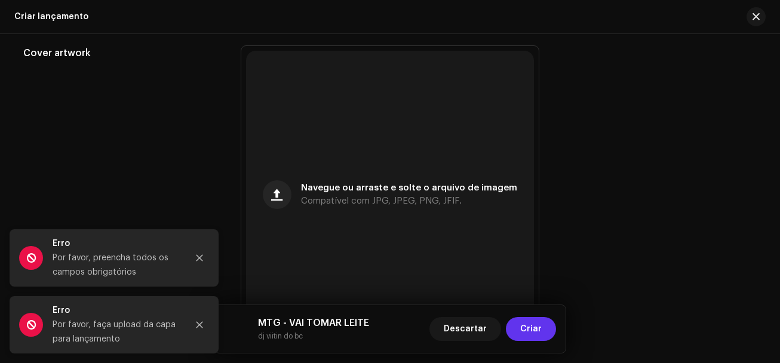
click at [530, 333] on span "Criar" at bounding box center [530, 329] width 21 height 24
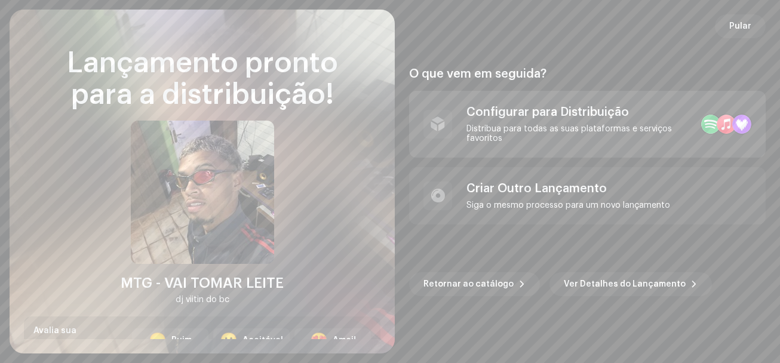
click at [484, 137] on div "Distribua para todas as suas plataformas e serviços favoritos" at bounding box center [578, 133] width 225 height 19
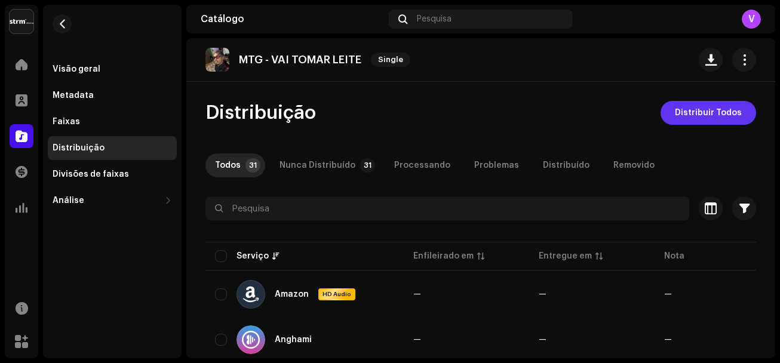
click at [676, 118] on span "Distribuir Todos" at bounding box center [708, 113] width 67 height 24
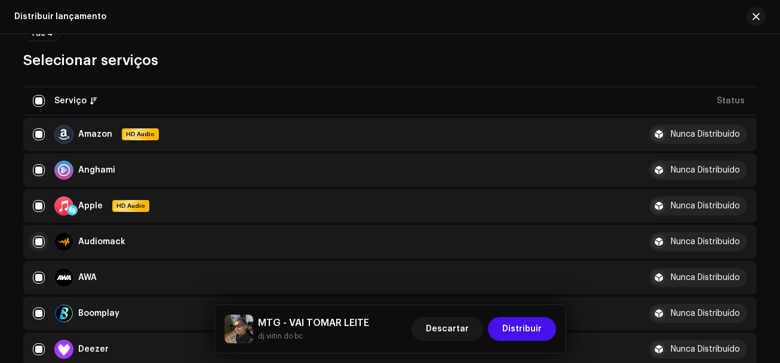
scroll to position [119, 0]
click at [38, 347] on input "checkbox" at bounding box center [39, 349] width 12 height 12
checkbox input "false"
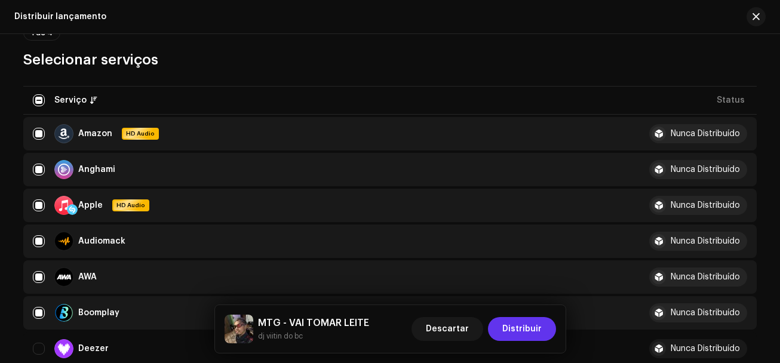
click at [512, 328] on span "Distribuir" at bounding box center [521, 329] width 39 height 24
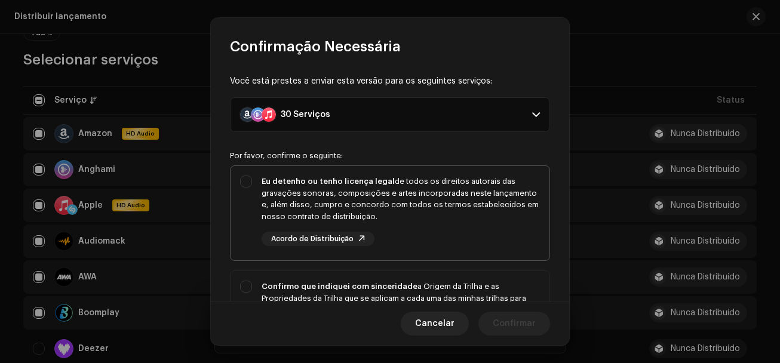
click at [245, 180] on div "Eu detenho ou tenho licença legal de todos os direitos autorais das gravações s…" at bounding box center [389, 211] width 319 height 90
checkbox input "true"
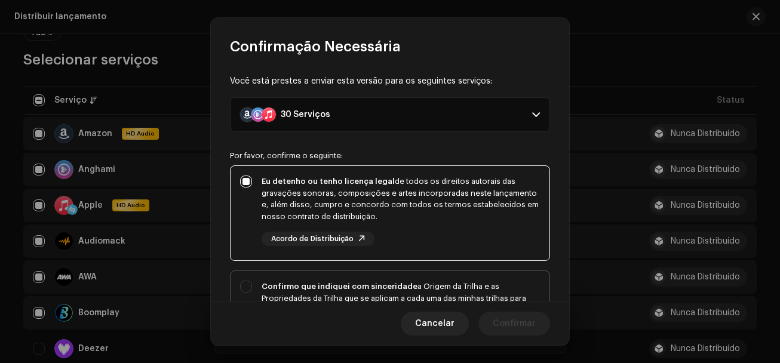
click at [251, 287] on div "Confirmo que indiquei com sinceridade a Origem da Trilha e as Propriedades da T…" at bounding box center [389, 321] width 319 height 101
checkbox input "true"
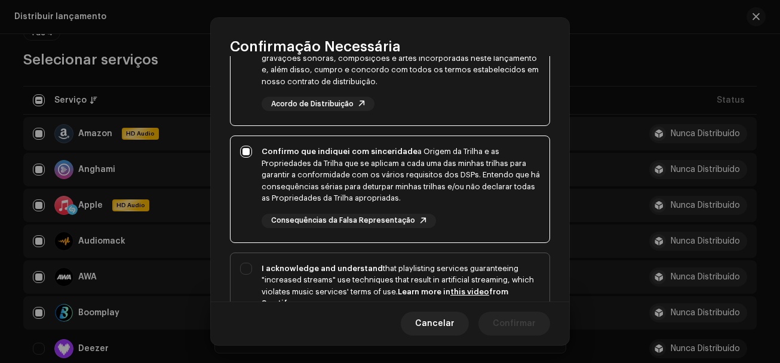
scroll to position [179, 0]
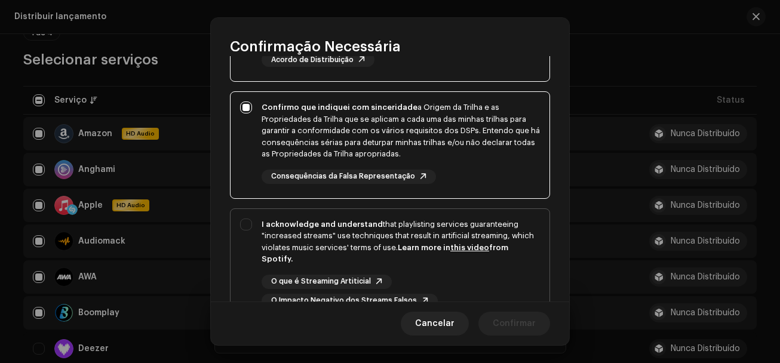
click at [251, 224] on div "I acknowledge and understand that playlisting services guaranteeing "increased …" at bounding box center [389, 263] width 319 height 109
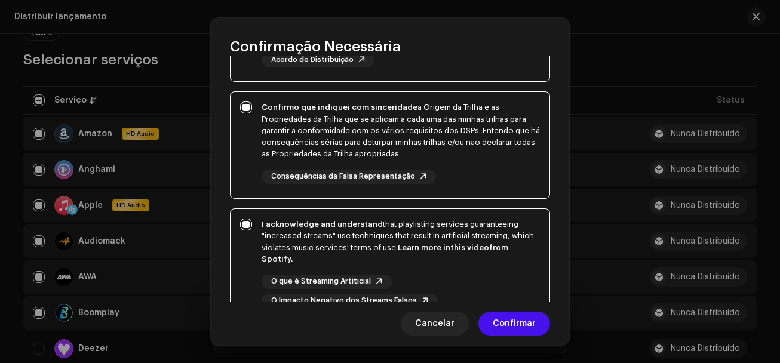
checkbox input "true"
click at [507, 321] on span "Confirmar" at bounding box center [514, 324] width 43 height 24
